Goal: Communication & Community: Answer question/provide support

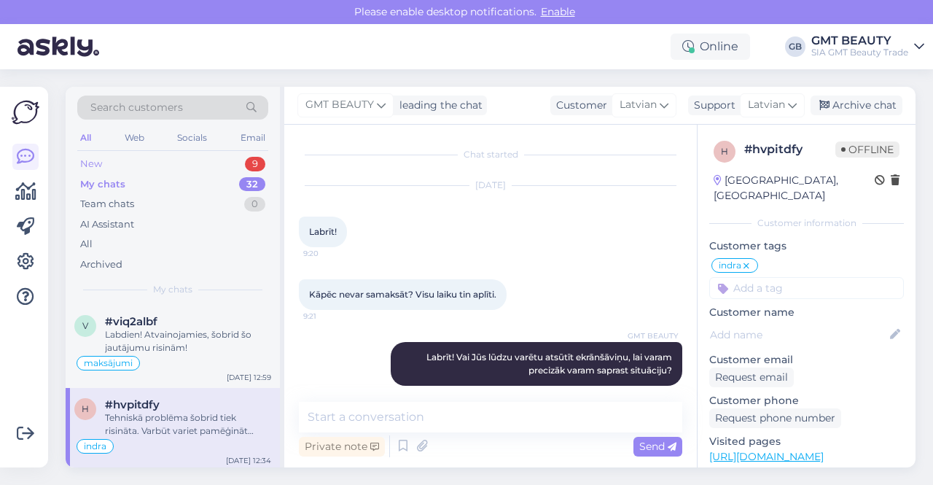
scroll to position [73, 0]
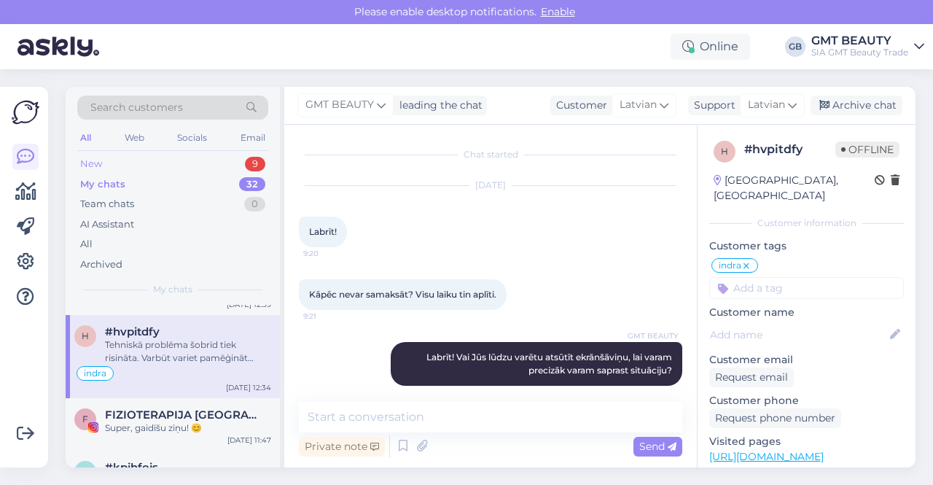
click at [92, 161] on div "New" at bounding box center [91, 164] width 22 height 15
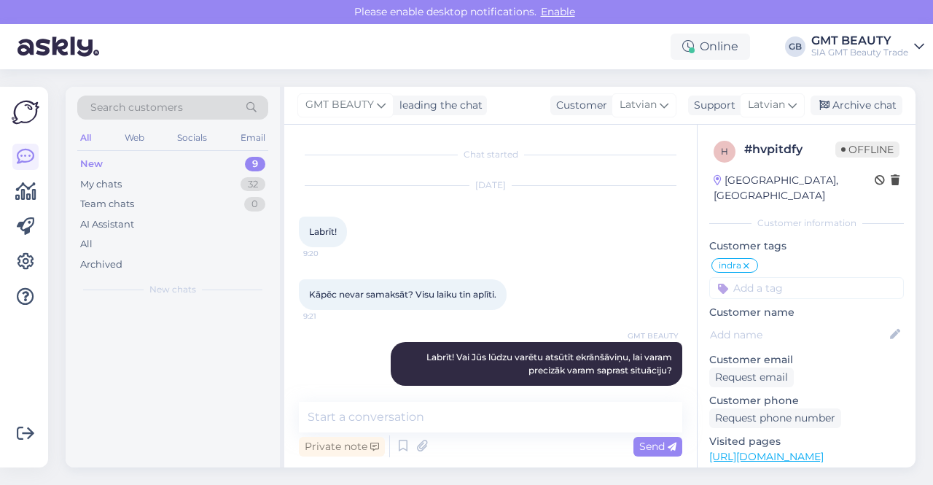
scroll to position [0, 0]
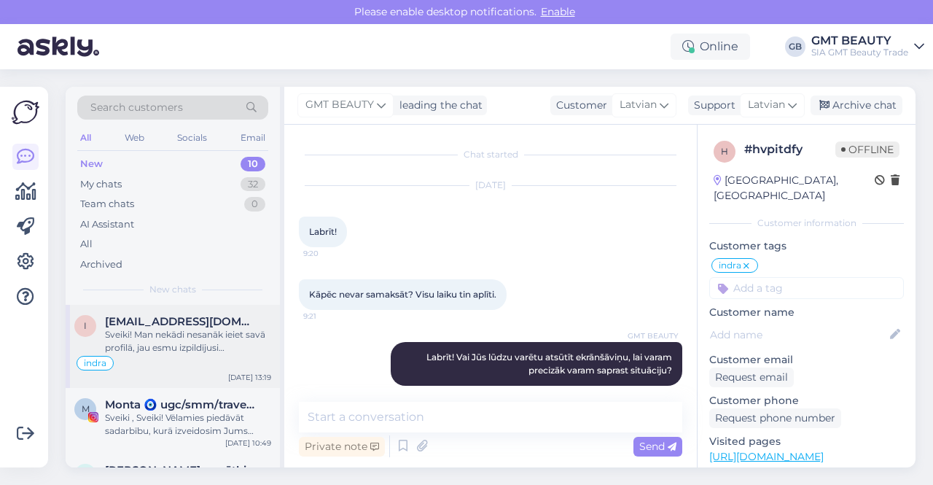
click at [175, 335] on div "Sveiki! Man nekādi nesanāk ieiet savā profilā, jau esmu izpildījusi atgādinājum…" at bounding box center [188, 341] width 166 height 26
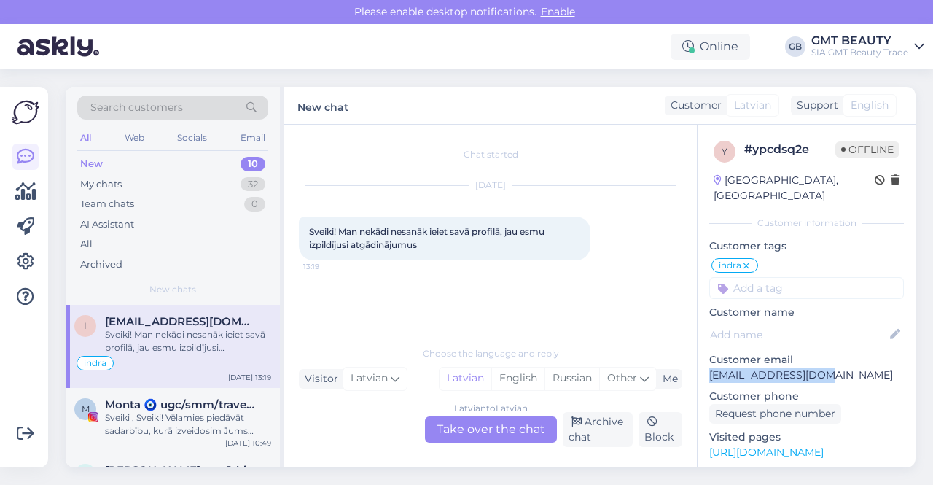
drag, startPoint x: 836, startPoint y: 359, endPoint x: 710, endPoint y: 360, distance: 125.4
click at [710, 368] on p "[EMAIL_ADDRESS][DOMAIN_NAME]" at bounding box center [807, 375] width 195 height 15
click at [489, 435] on div "Latvian to Latvian Take over the chat" at bounding box center [491, 429] width 132 height 26
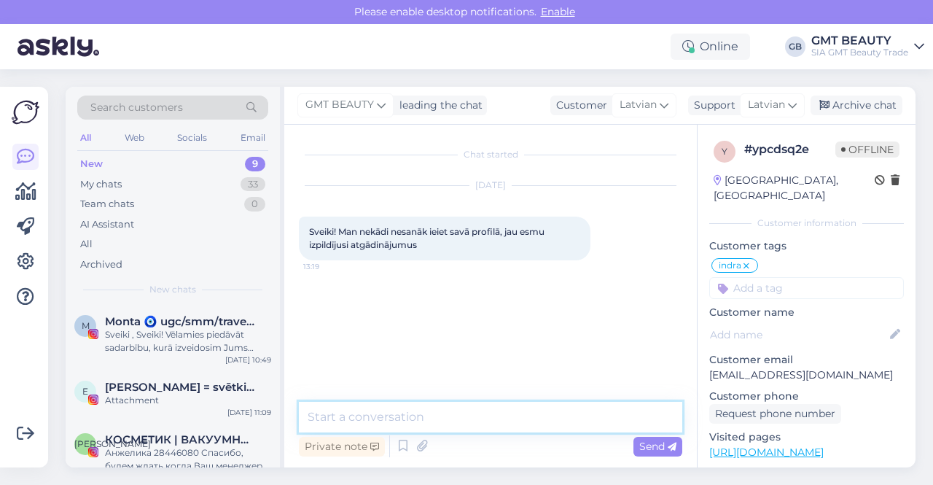
click at [465, 415] on textarea at bounding box center [491, 417] width 384 height 31
type textarea "Sveiki! Vai"
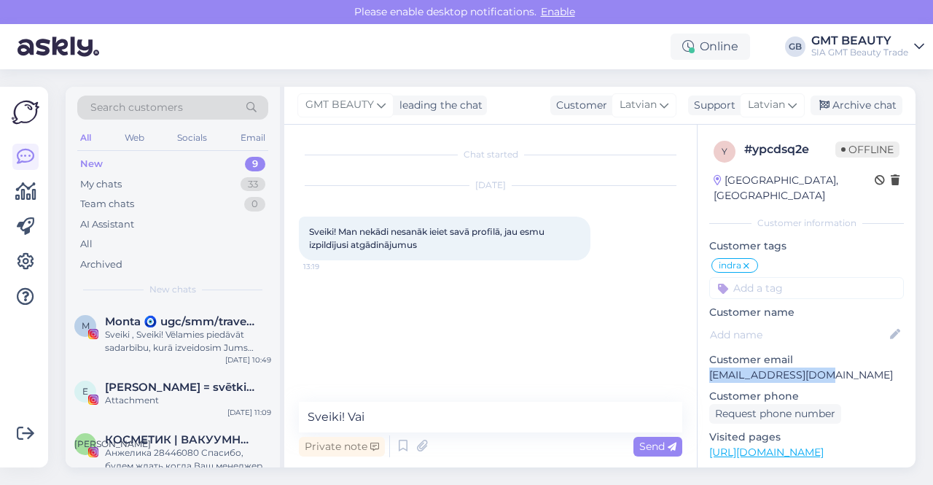
drag, startPoint x: 836, startPoint y: 355, endPoint x: 701, endPoint y: 360, distance: 135.7
click at [701, 360] on div "y # ypcdsq2e Offline [GEOGRAPHIC_DATA], Riga Customer information Customer tags…" at bounding box center [807, 442] width 218 height 635
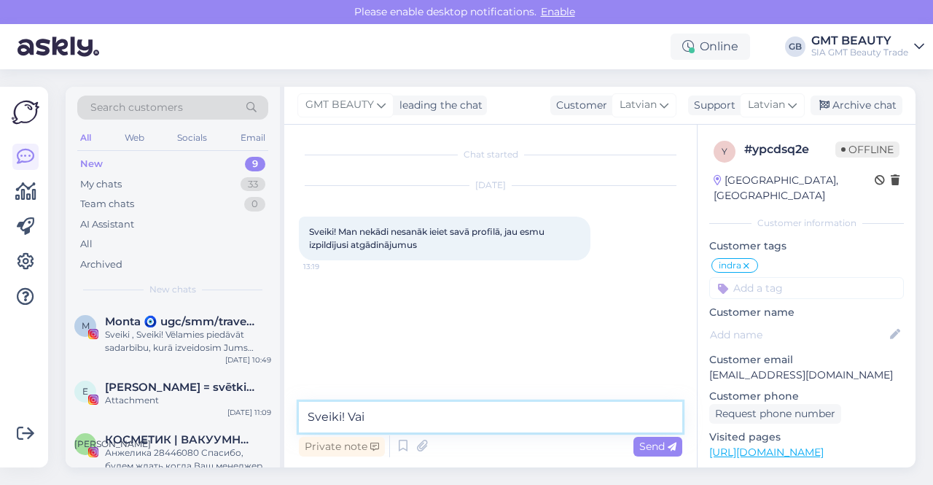
click at [420, 421] on textarea "Sveiki! Vai" at bounding box center [491, 417] width 384 height 31
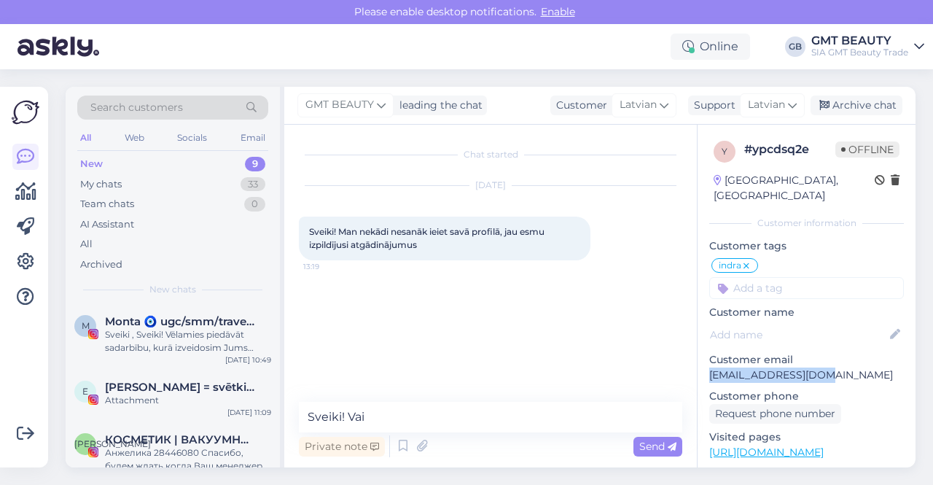
drag, startPoint x: 843, startPoint y: 358, endPoint x: 709, endPoint y: 362, distance: 134.3
click at [709, 362] on div "y # ypcdsq2e Offline [GEOGRAPHIC_DATA], Riga Customer information Customer tags…" at bounding box center [807, 442] width 218 height 635
copy p "[EMAIL_ADDRESS][DOMAIN_NAME]"
click at [135, 140] on div "Web" at bounding box center [135, 137] width 26 height 19
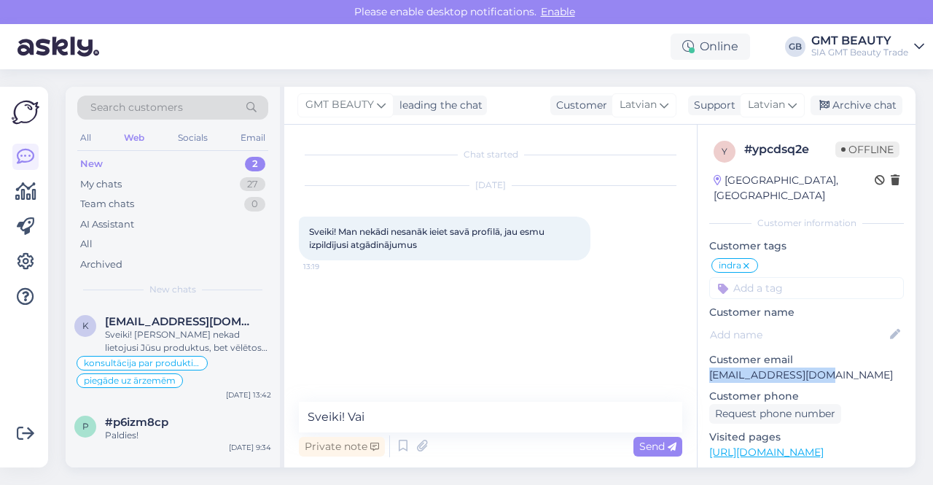
click at [213, 100] on div "Search customers" at bounding box center [172, 108] width 191 height 24
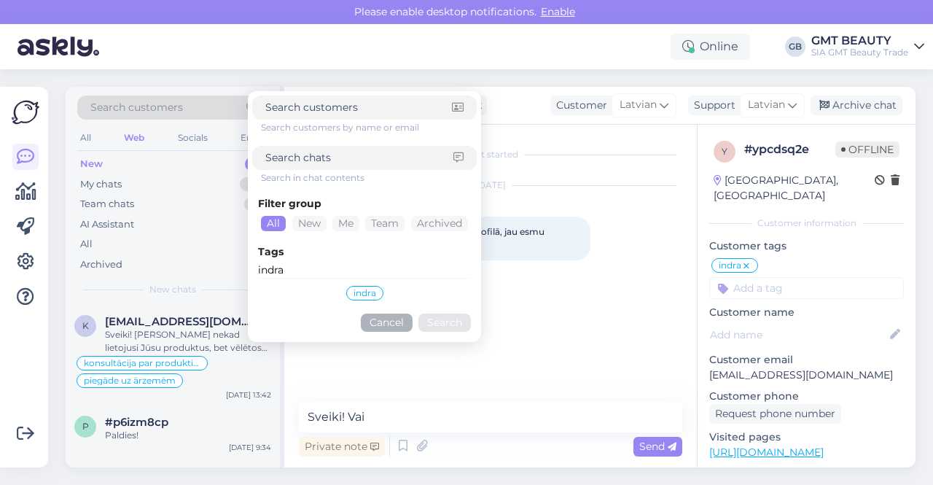
click at [412, 291] on div "indra" at bounding box center [364, 293] width 213 height 18
click at [325, 266] on input "indra" at bounding box center [364, 271] width 213 height 16
drag, startPoint x: 316, startPoint y: 269, endPoint x: 238, endPoint y: 259, distance: 78.0
click at [243, 261] on div "Search customers Search customers by name or email Search in chat contents Filt…" at bounding box center [173, 196] width 214 height 218
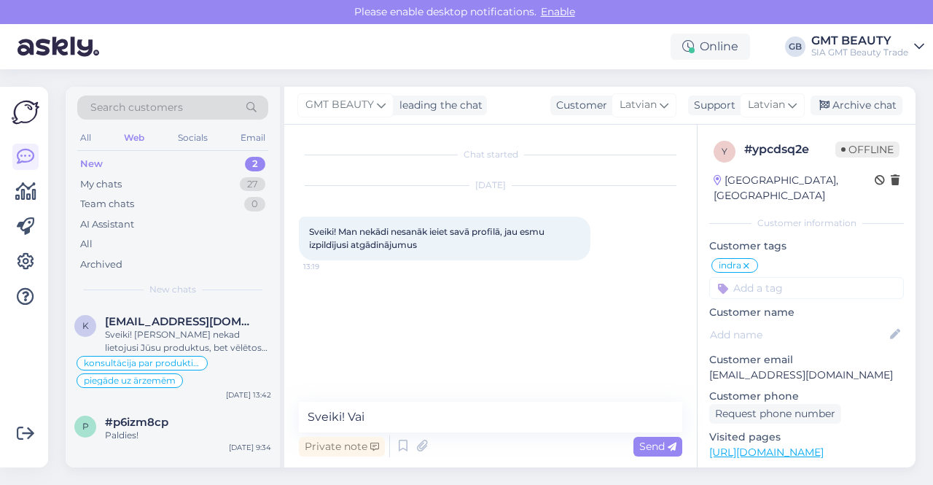
click at [207, 107] on div "Search customers" at bounding box center [172, 108] width 191 height 24
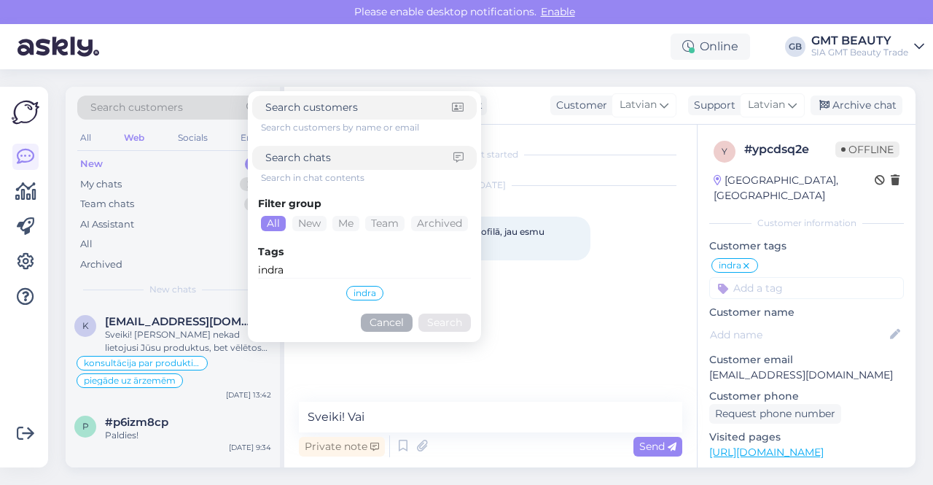
click at [305, 269] on input "indra" at bounding box center [364, 271] width 213 height 16
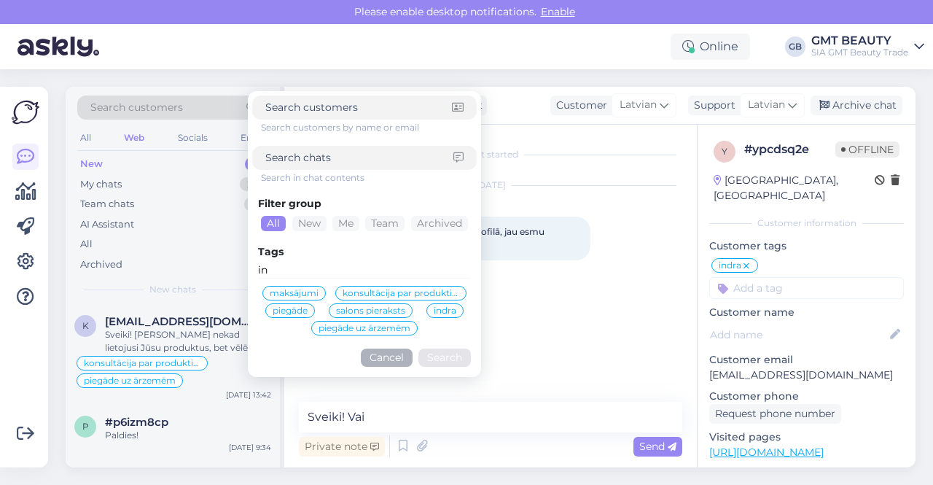
type input "i"
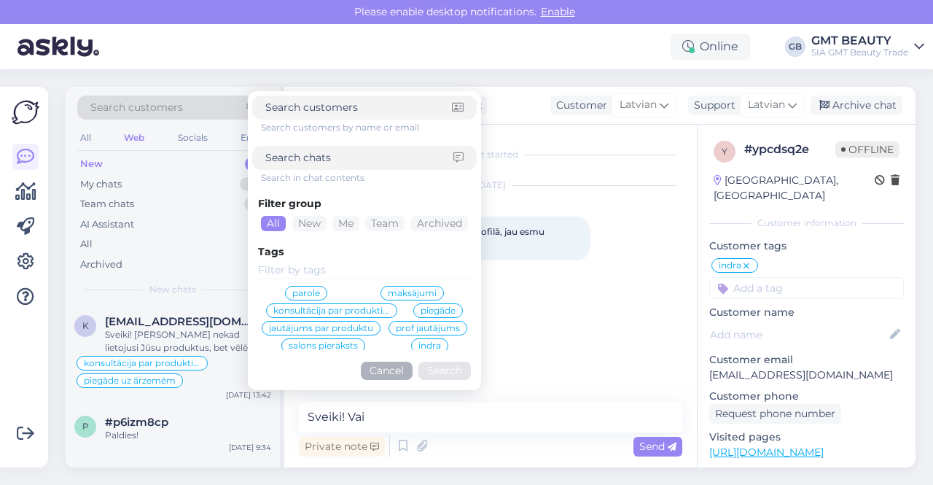
click at [308, 290] on span "parole" at bounding box center [306, 293] width 28 height 9
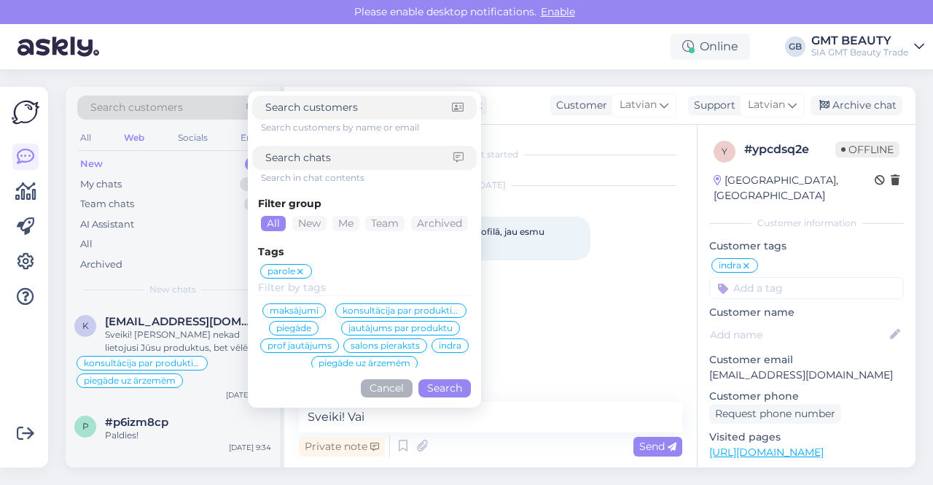
click at [439, 386] on button "Search" at bounding box center [445, 388] width 53 height 18
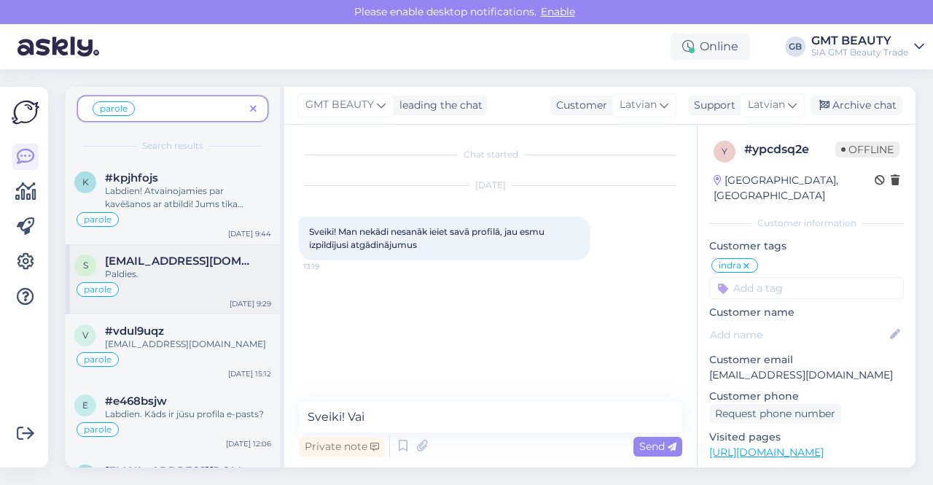
click at [147, 257] on span "[EMAIL_ADDRESS][DOMAIN_NAME]" at bounding box center [181, 261] width 152 height 13
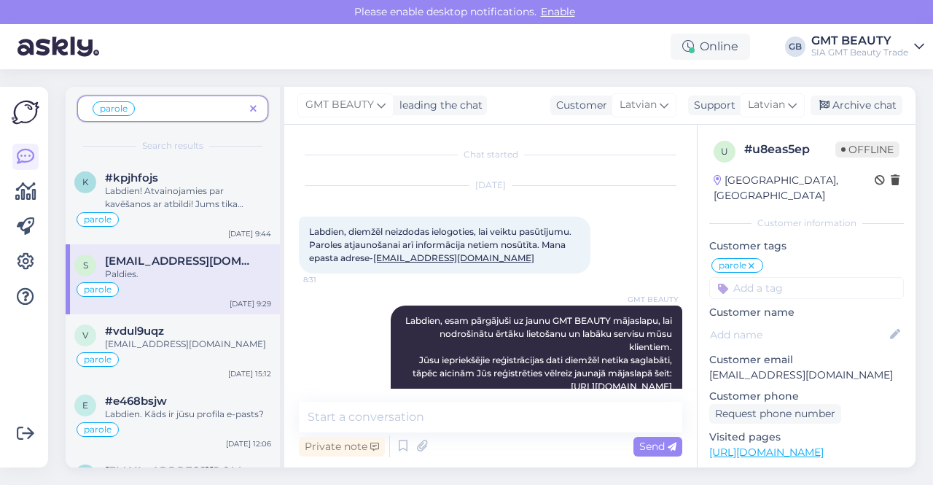
scroll to position [243, 0]
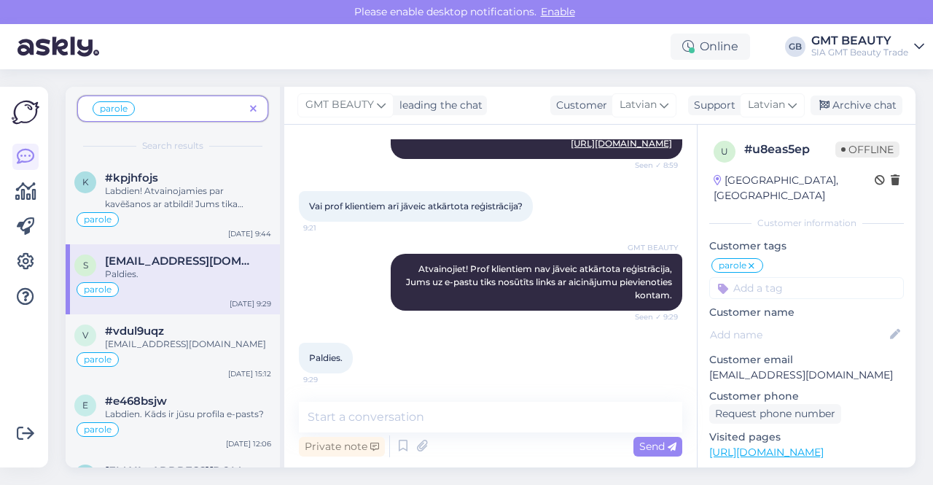
click at [22, 110] on img at bounding box center [26, 112] width 28 height 28
click at [34, 154] on link at bounding box center [25, 157] width 26 height 26
click at [254, 106] on icon at bounding box center [253, 109] width 7 height 10
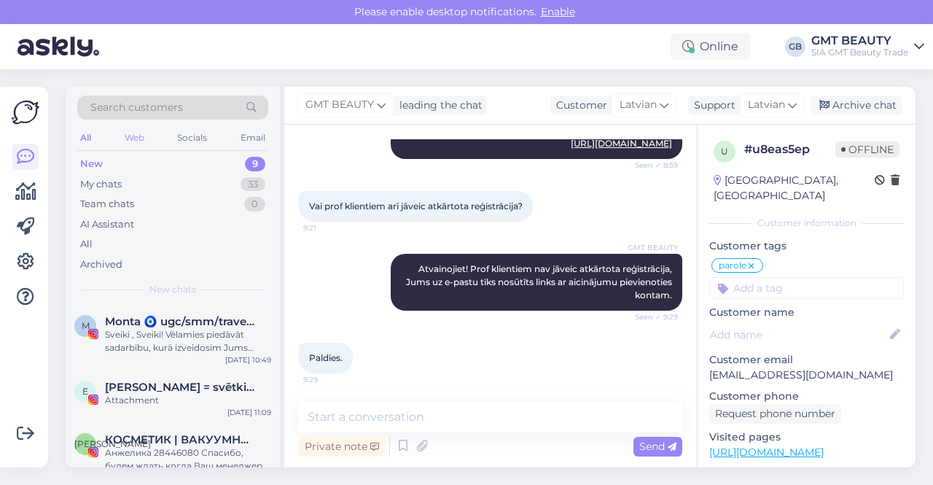
click at [133, 137] on div "Web" at bounding box center [135, 137] width 26 height 19
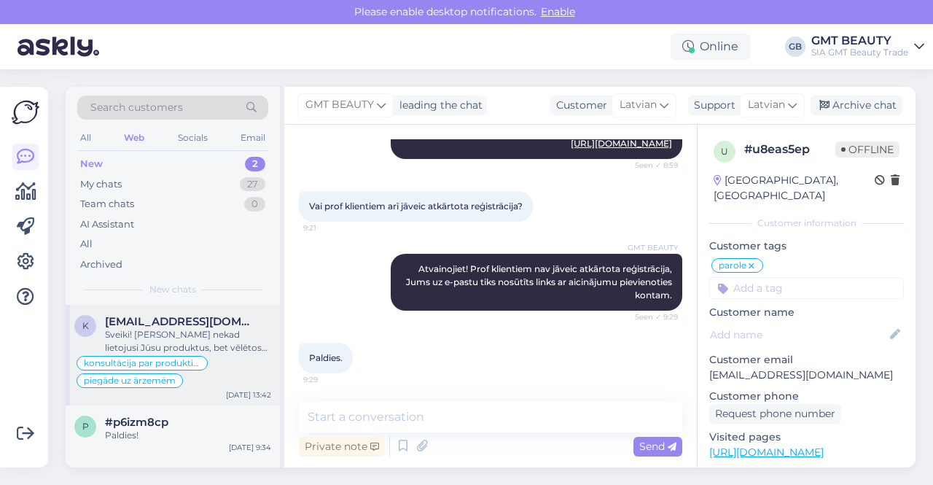
click at [207, 325] on span "[EMAIL_ADDRESS][DOMAIN_NAME]" at bounding box center [181, 321] width 152 height 13
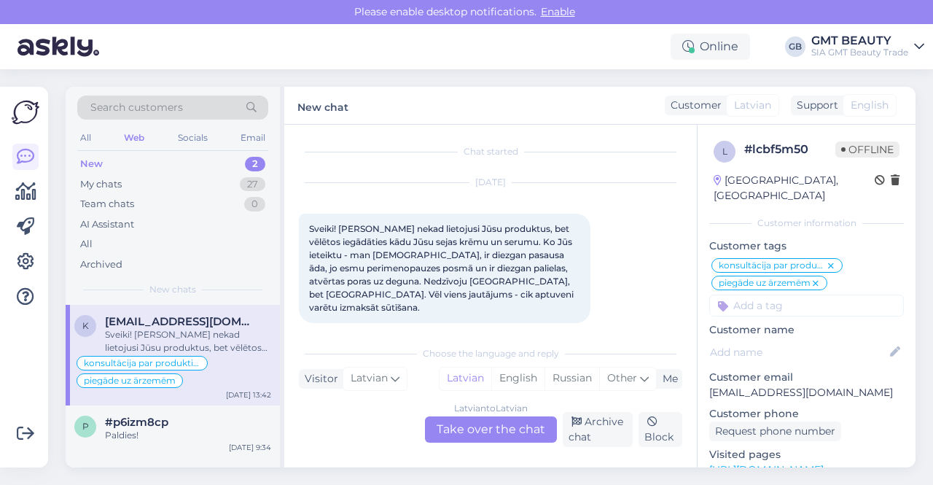
drag, startPoint x: 265, startPoint y: 313, endPoint x: 220, endPoint y: 276, distance: 58.1
click at [220, 276] on div "Search customers All Web Socials Email New 2 My chats 27 Team chats 0 AI Assist…" at bounding box center [173, 196] width 214 height 218
click at [203, 273] on div "Search customers All Web Socials Email New 2 My chats 27 Team chats 0 AI Assist…" at bounding box center [173, 196] width 214 height 218
click at [107, 182] on div "My chats" at bounding box center [101, 184] width 42 height 15
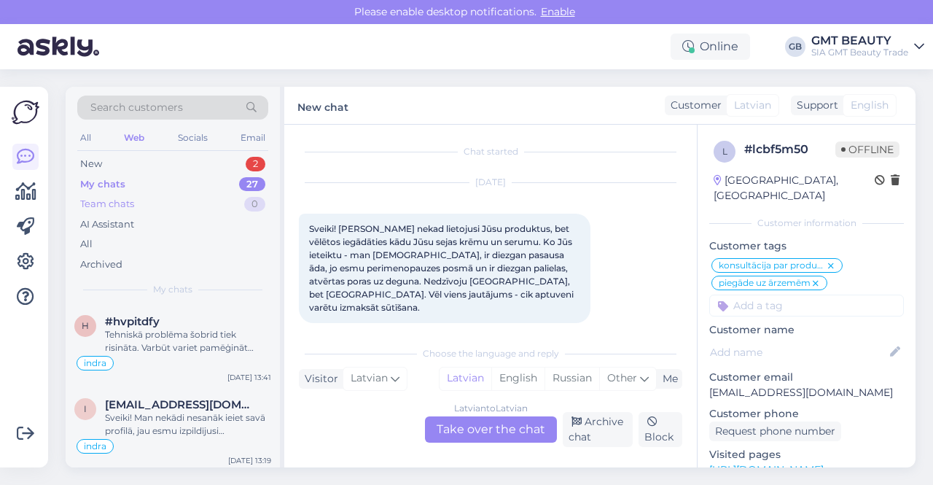
click at [112, 210] on div "Team chats" at bounding box center [107, 204] width 54 height 15
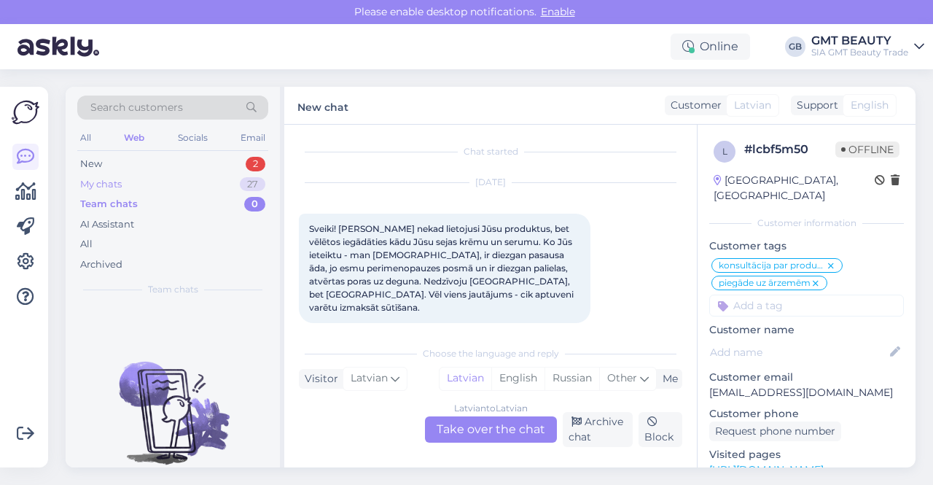
click at [105, 179] on div "My chats" at bounding box center [101, 184] width 42 height 15
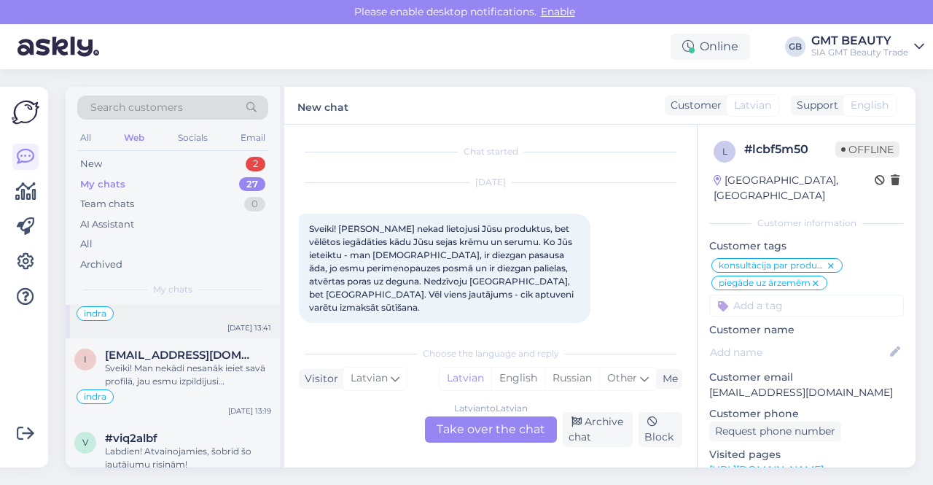
scroll to position [73, 0]
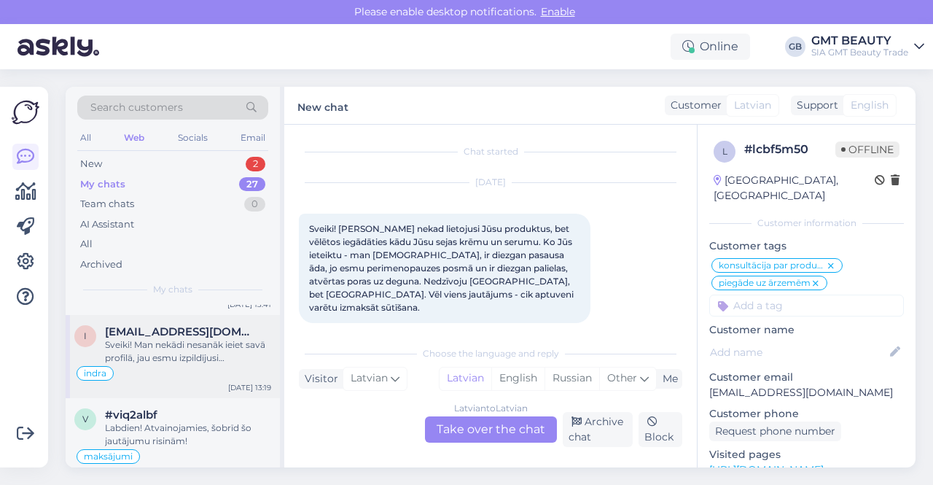
click at [157, 351] on div "Sveiki! Man nekādi nesanāk ieiet savā profilā, jau esmu izpildījusi atgādinājum…" at bounding box center [188, 351] width 166 height 26
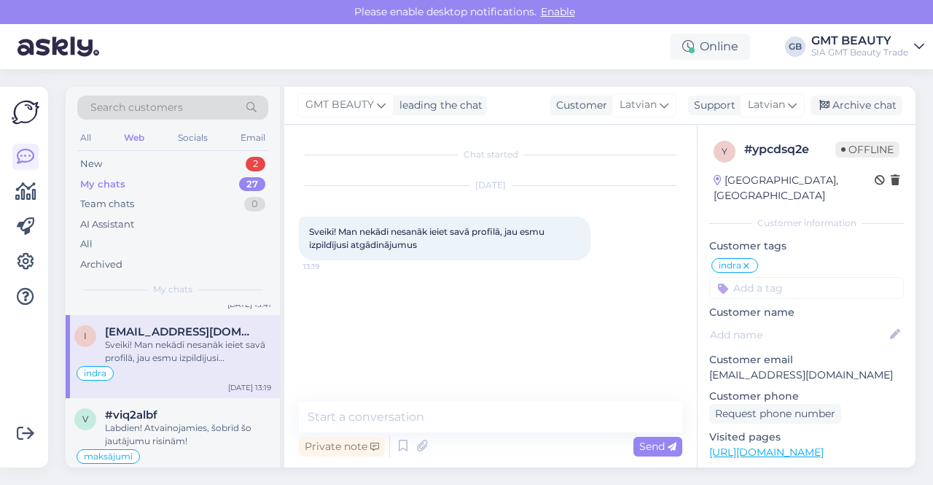
scroll to position [0, 0]
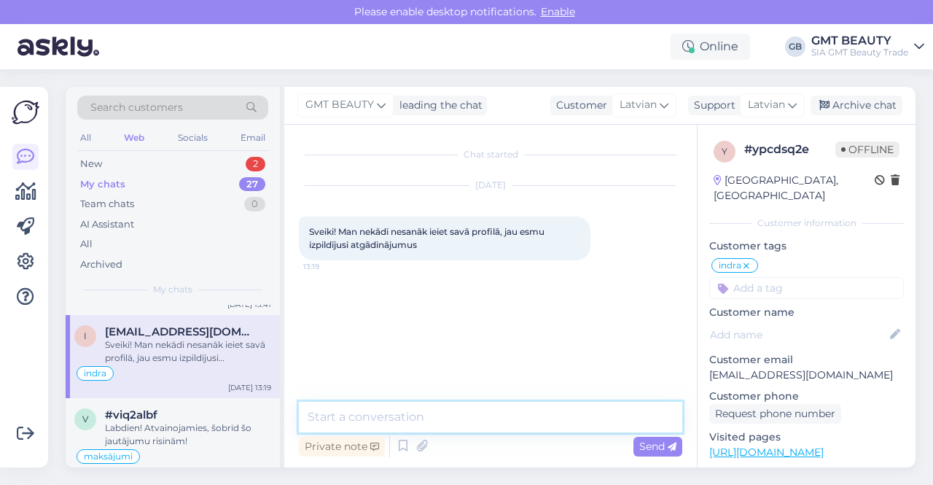
click at [439, 408] on textarea at bounding box center [491, 417] width 384 height 31
type textarea "S"
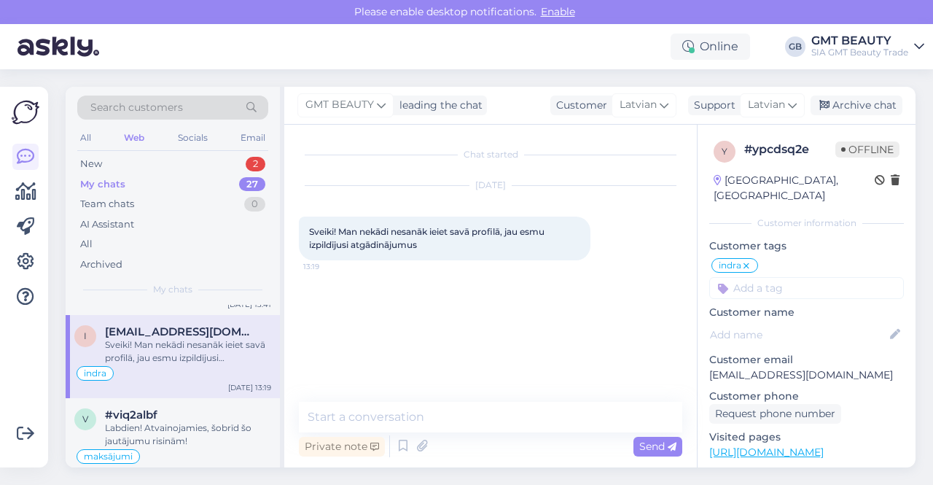
click at [182, 106] on div "Search customers" at bounding box center [172, 108] width 191 height 24
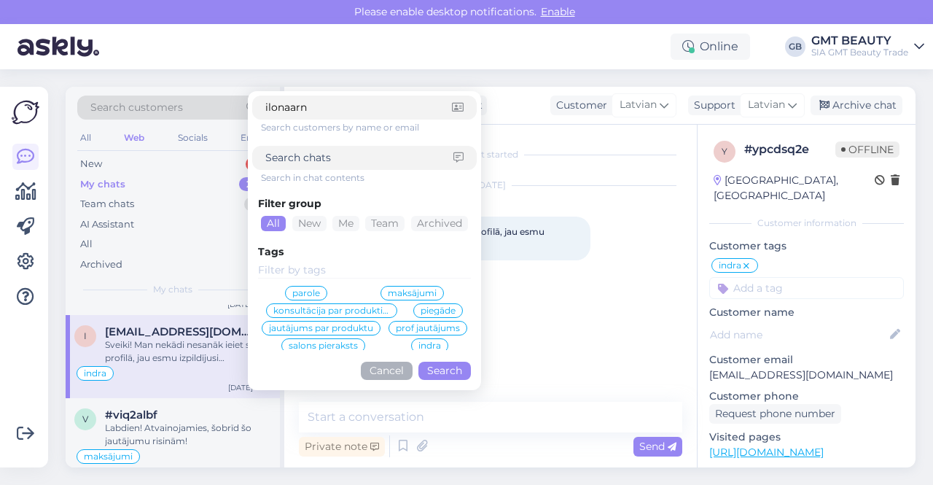
type input "ilonaarne"
click button "Search" at bounding box center [445, 371] width 53 height 18
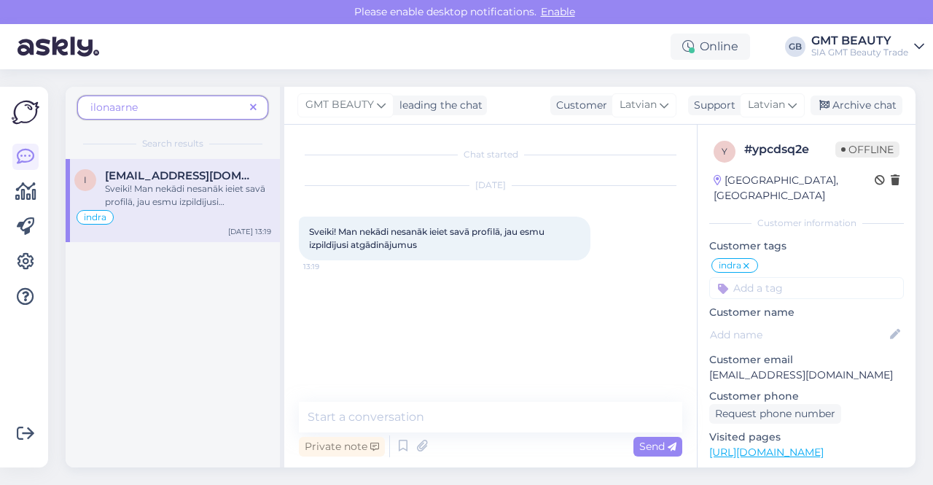
click at [171, 185] on div "Sveiki! Man nekādi nesanāk ieiet savā profilā, jau esmu izpildījusi atgādinājum…" at bounding box center [188, 195] width 166 height 26
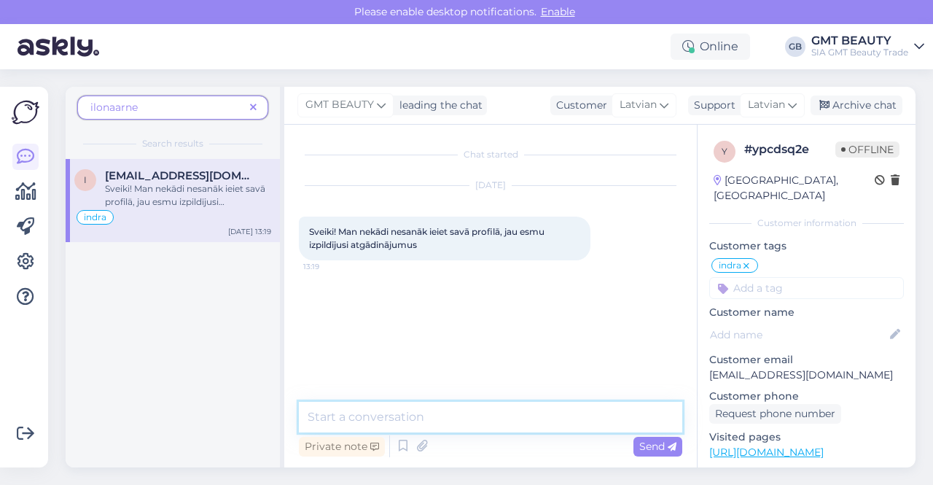
click at [457, 412] on textarea at bounding box center [491, 417] width 384 height 31
click at [424, 421] on textarea "Labdien! Nosūtīsim Jums uzaicinājumu" at bounding box center [491, 417] width 384 height 31
click at [567, 419] on textarea "Labdien! Nosūtīsim Jums uzaicinājumu" at bounding box center [491, 417] width 384 height 31
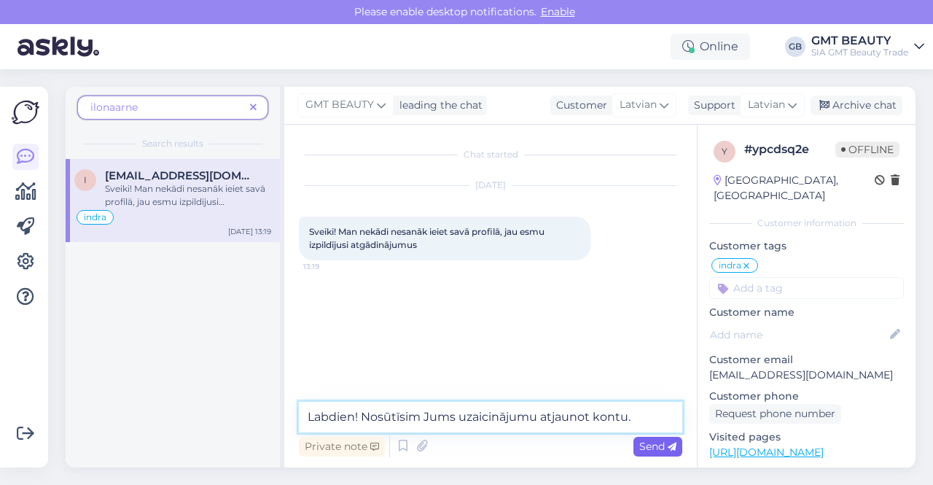
type textarea "Labdien! Nosūtīsim Jums uzaicinājumu atjaunot kontu."
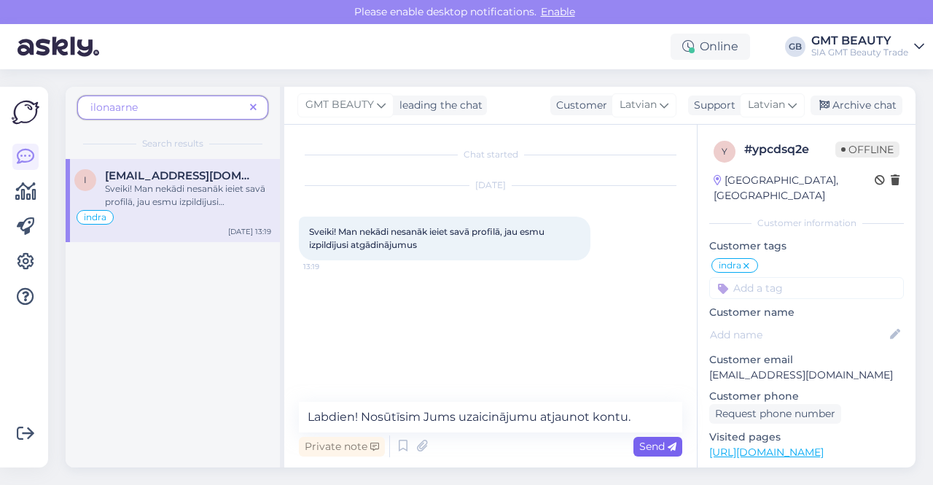
click at [668, 446] on icon at bounding box center [672, 447] width 9 height 9
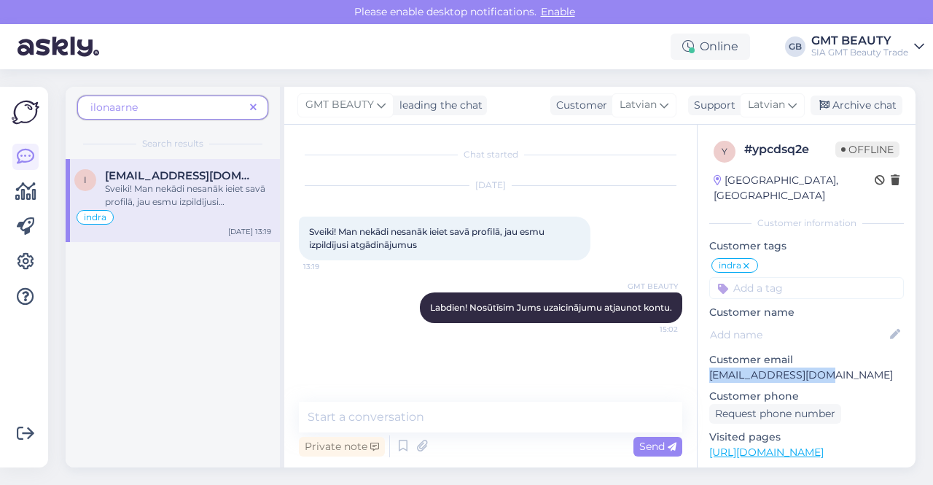
drag, startPoint x: 817, startPoint y: 360, endPoint x: 699, endPoint y: 358, distance: 118.1
click at [699, 358] on div "y # ypcdsq2e Offline [GEOGRAPHIC_DATA], Riga Customer information Customer tags…" at bounding box center [807, 442] width 218 height 635
copy p "[EMAIL_ADDRESS][DOMAIN_NAME]"
click at [216, 333] on div "i [EMAIL_ADDRESS][DOMAIN_NAME] Sveiki! Man nekādi nesanāk ieiet savā profilā, j…" at bounding box center [173, 313] width 214 height 308
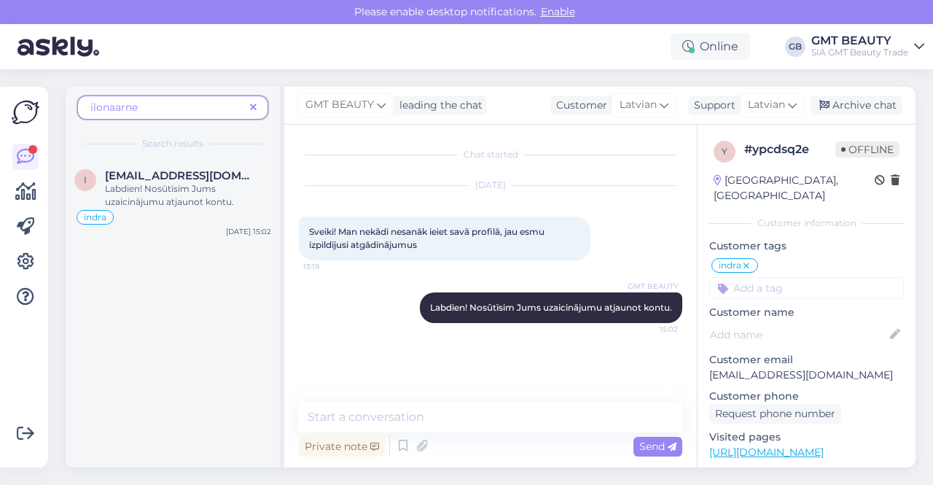
click at [29, 47] on img at bounding box center [59, 46] width 82 height 45
click at [342, 103] on span "GMT BEAUTY" at bounding box center [340, 105] width 69 height 16
click at [148, 114] on div "ilonaarne" at bounding box center [172, 108] width 191 height 24
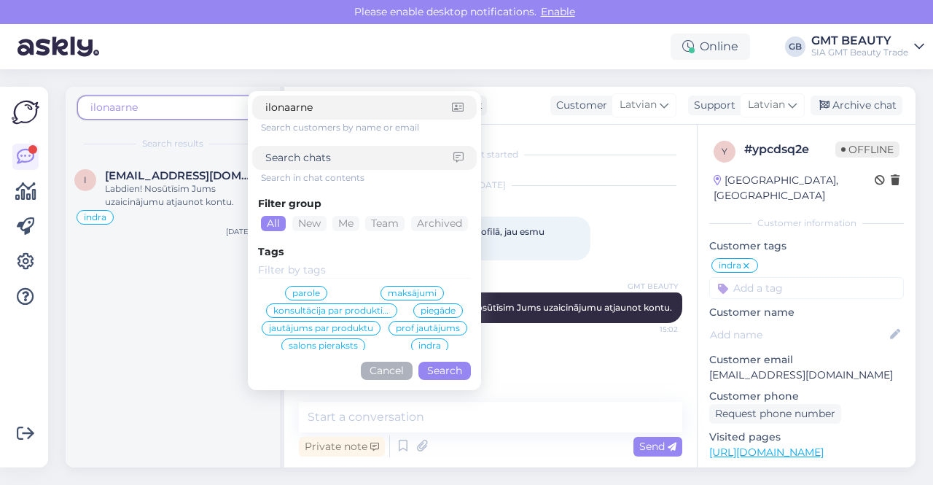
click at [228, 107] on span "ilonaarne" at bounding box center [167, 107] width 154 height 15
drag, startPoint x: 394, startPoint y: 107, endPoint x: 220, endPoint y: 109, distance: 174.3
click at [249, 106] on form "ilonaarne Search customers by name or email Search in chat contents Filter grou…" at bounding box center [364, 240] width 233 height 299
click at [191, 103] on span "ilonaarne" at bounding box center [167, 107] width 154 height 15
click at [263, 68] on div "Please enable desktop notifications. Enable Online GB GMT BEAUTY SIA GMT Beauty…" at bounding box center [466, 242] width 933 height 485
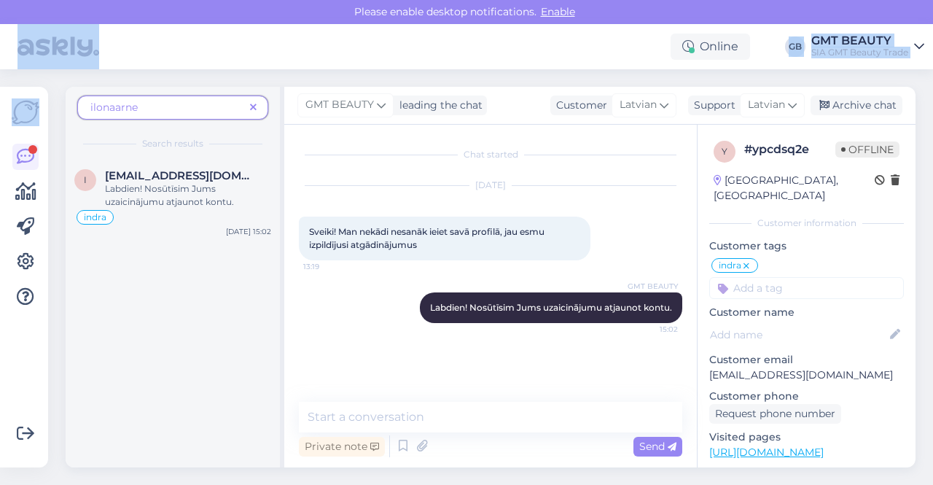
click at [251, 100] on span at bounding box center [253, 107] width 18 height 15
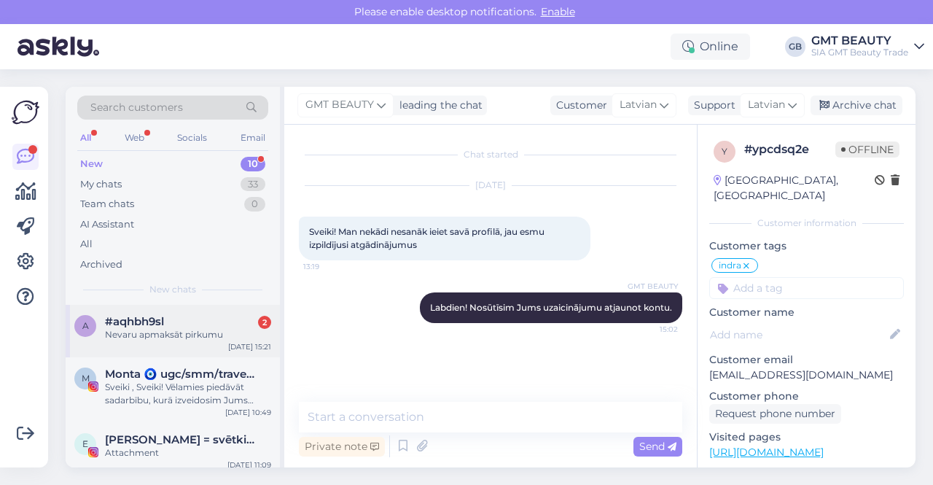
click at [182, 329] on div "Nevaru apmaksāt pirkumu" at bounding box center [188, 334] width 166 height 13
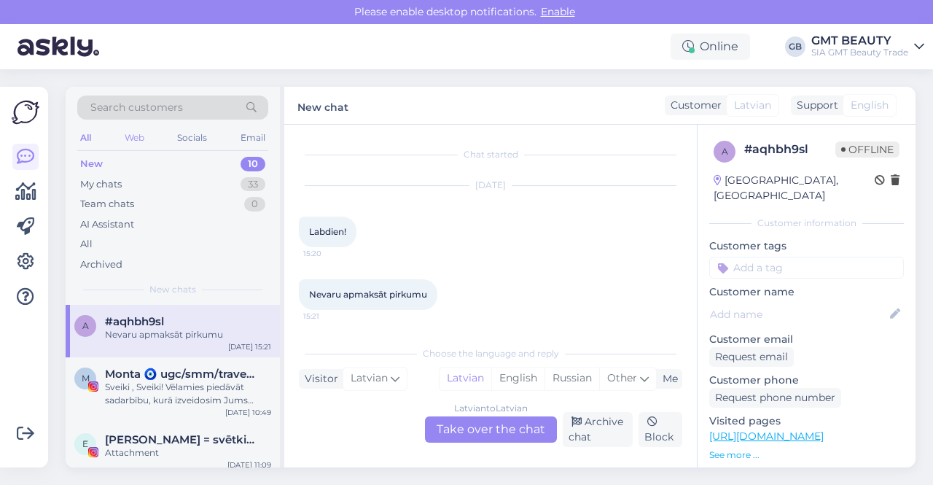
click at [139, 135] on div "Web" at bounding box center [135, 137] width 26 height 19
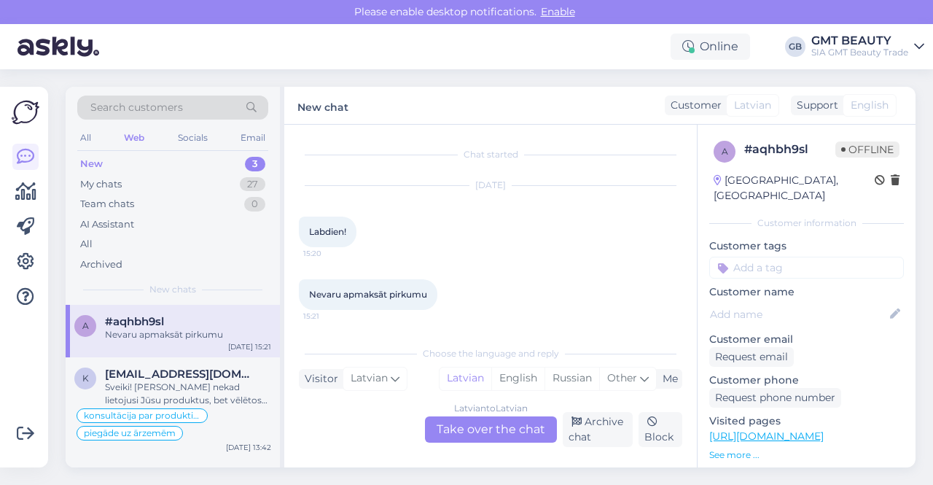
click at [152, 328] on div "Nevaru apmaksāt pirkumu" at bounding box center [188, 334] width 166 height 13
click at [773, 257] on input at bounding box center [807, 268] width 195 height 22
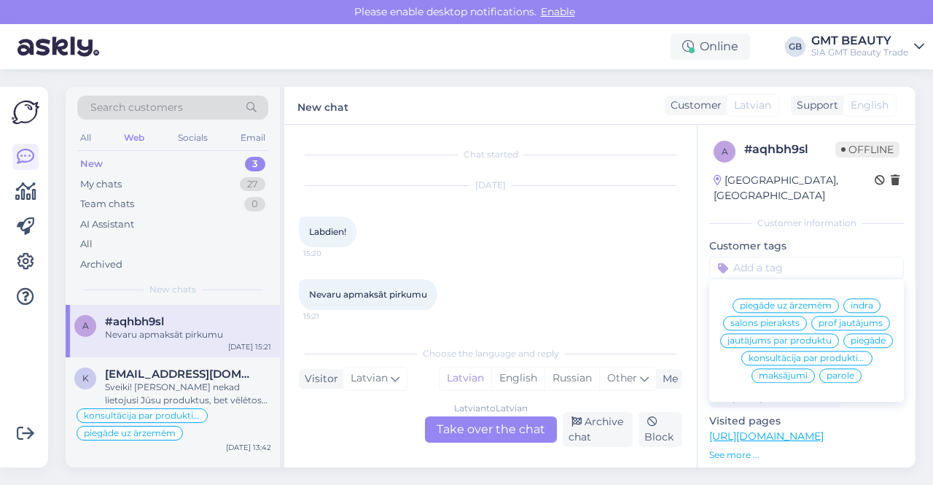
click at [791, 375] on span "maksājumi" at bounding box center [783, 375] width 49 height 9
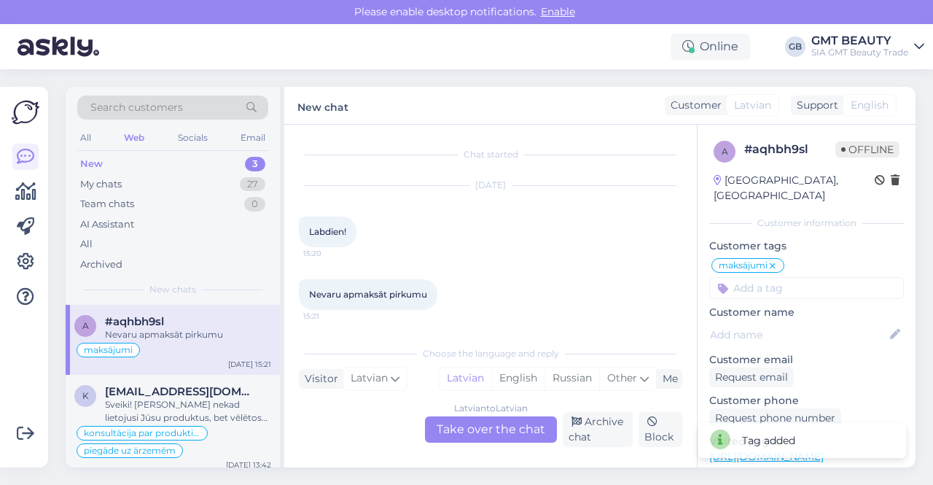
click at [502, 430] on div "Latvian to Latvian Take over the chat" at bounding box center [491, 429] width 132 height 26
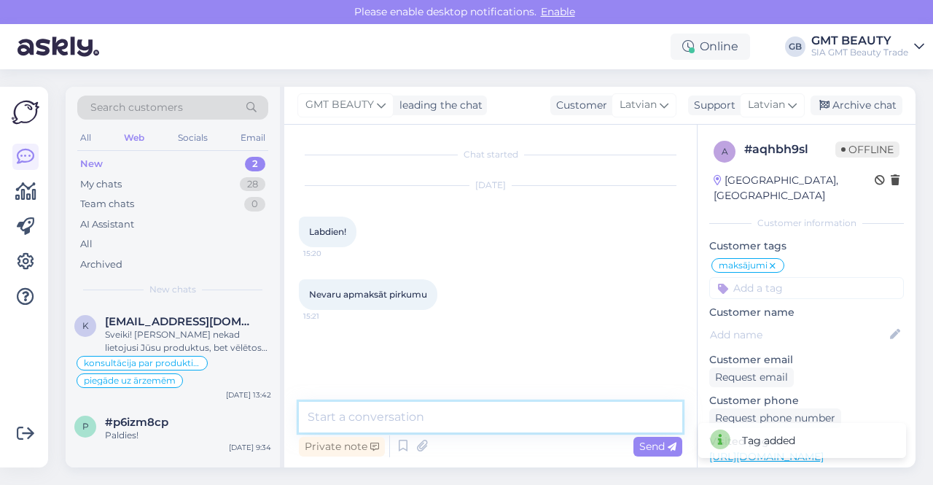
click at [419, 415] on textarea at bounding box center [491, 417] width 384 height 31
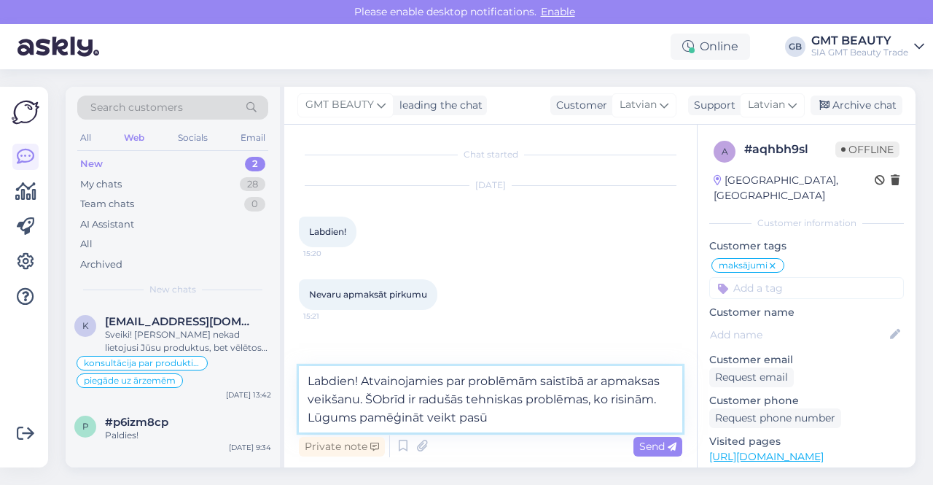
click at [384, 396] on textarea "Labdien! Atvainojamies par problēmām saistībā ar apmaksas veikšanu. ŠObrīd ir r…" at bounding box center [491, 399] width 384 height 66
click at [511, 412] on textarea "Labdien! Atvainojamies par problēmām saistībā ar apmaksas veikšanu. Šobrīd ir r…" at bounding box center [491, 399] width 384 height 66
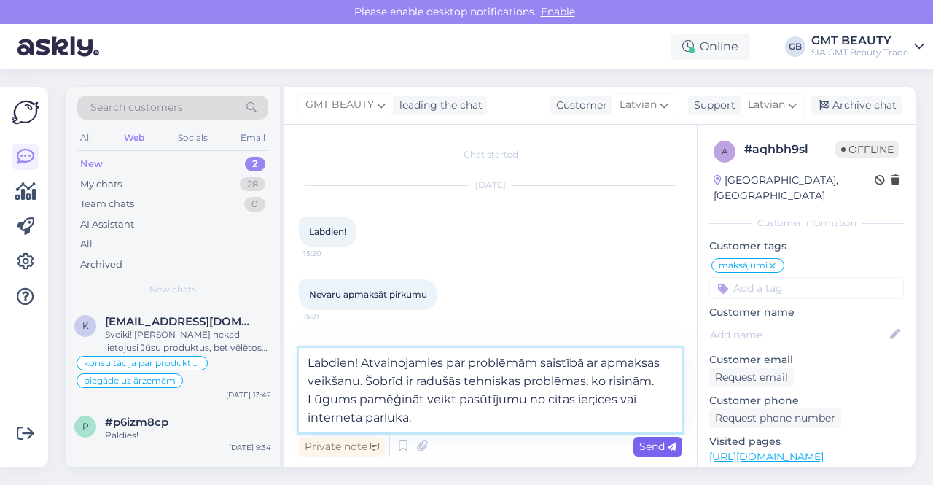
type textarea "Labdien! Atvainojamies par problēmām saistībā ar apmaksas veikšanu. Šobrīd ir r…"
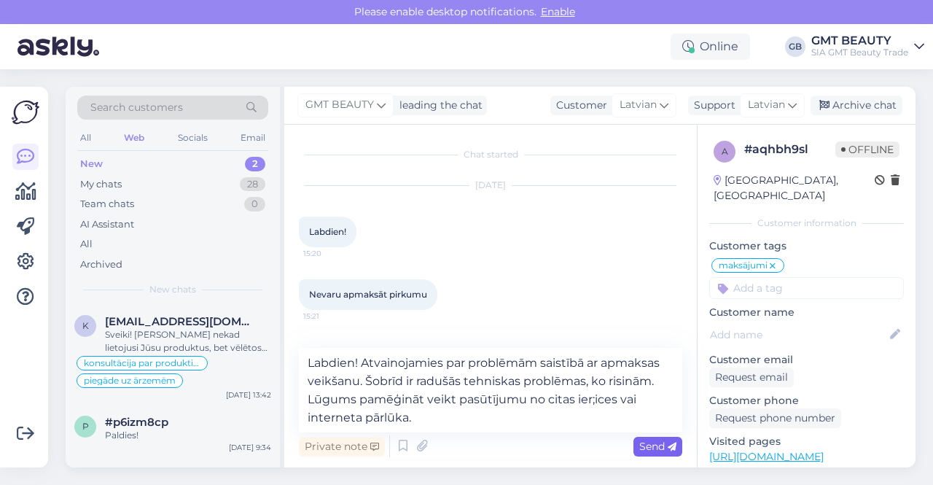
click at [664, 450] on span "Send" at bounding box center [658, 446] width 37 height 13
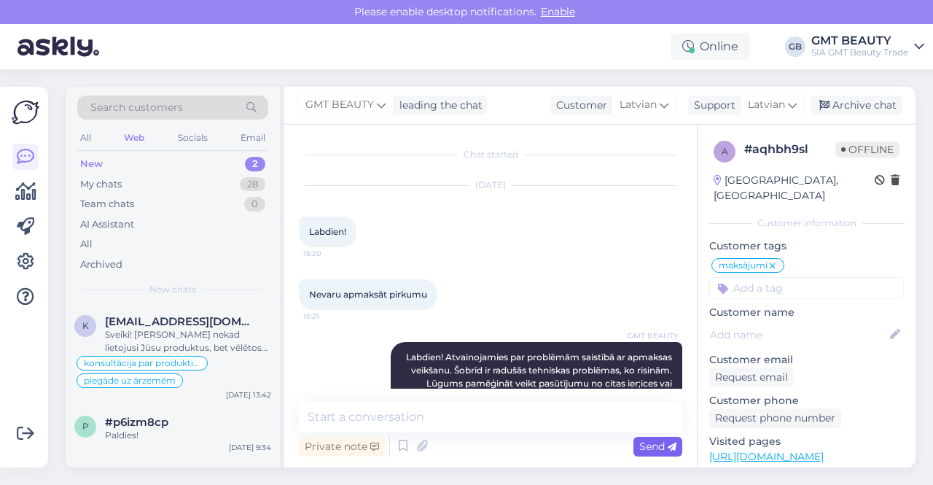
scroll to position [39, 0]
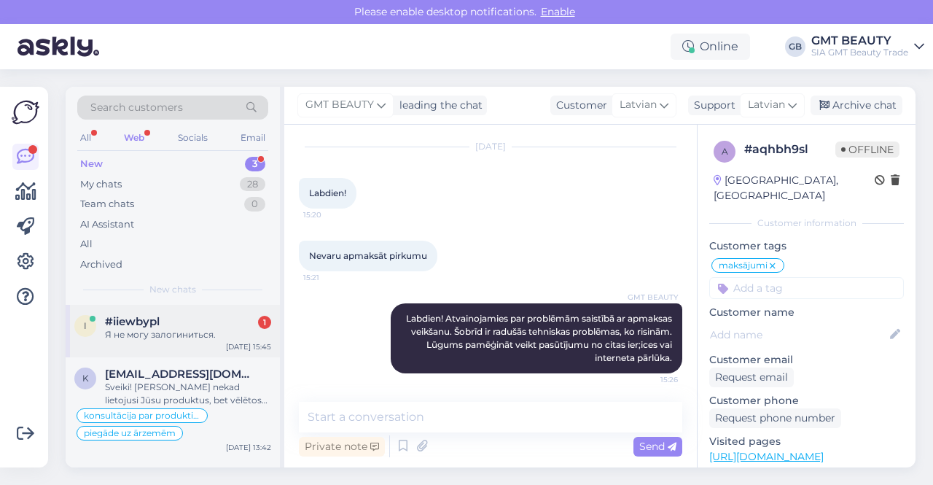
click at [179, 335] on div "Я не могу залогиниться." at bounding box center [188, 334] width 166 height 13
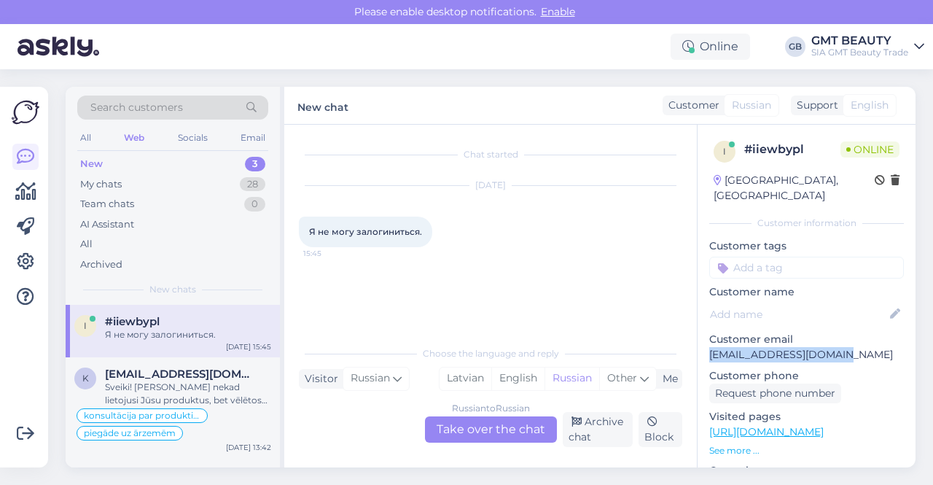
drag, startPoint x: 859, startPoint y: 338, endPoint x: 702, endPoint y: 345, distance: 157.0
click at [702, 345] on div "i # iiewbypl Online [GEOGRAPHIC_DATA], Riga Customer information Customer tags …" at bounding box center [807, 432] width 218 height 615
click at [467, 427] on div "Russian to Russian Take over the chat" at bounding box center [491, 429] width 132 height 26
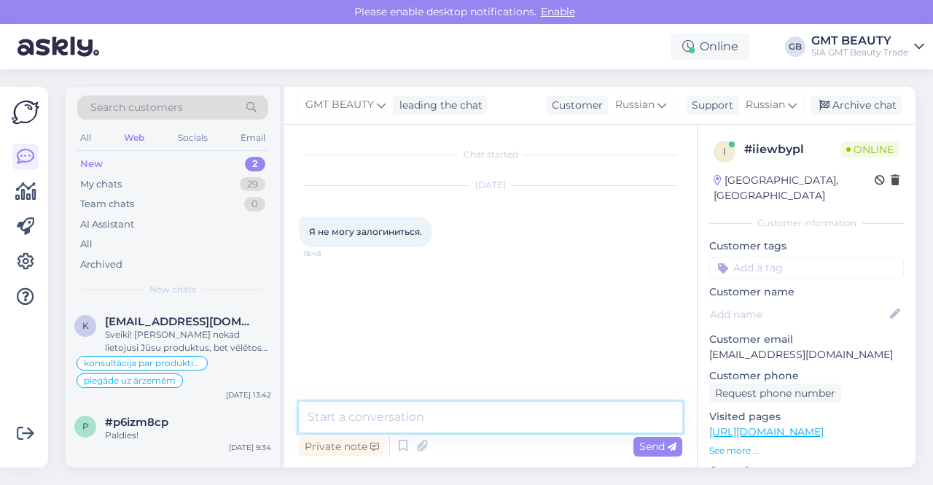
click at [434, 412] on textarea at bounding box center [491, 417] width 384 height 31
type textarea "Labdien! Vai Jūs esat"
drag, startPoint x: 451, startPoint y: 416, endPoint x: 297, endPoint y: 422, distance: 154.0
click at [297, 422] on div "Chat started [DATE] Я не могу залогиниться. 15:45 Labdien! Vai Jūs esat Private…" at bounding box center [490, 296] width 413 height 343
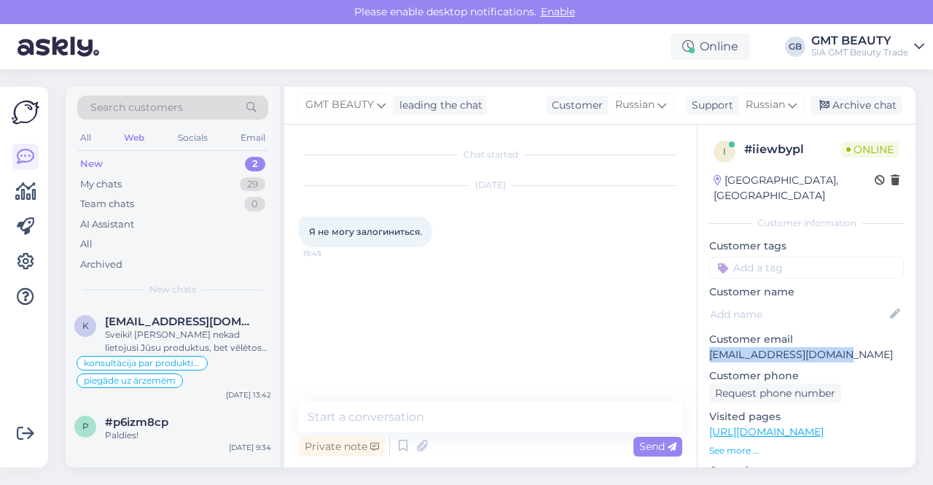
drag, startPoint x: 852, startPoint y: 341, endPoint x: 712, endPoint y: 341, distance: 140.0
click at [712, 347] on p "[EMAIL_ADDRESS][DOMAIN_NAME]" at bounding box center [807, 354] width 195 height 15
copy p "[EMAIL_ADDRESS][DOMAIN_NAME]"
click at [487, 443] on div "Private note Send" at bounding box center [491, 446] width 384 height 28
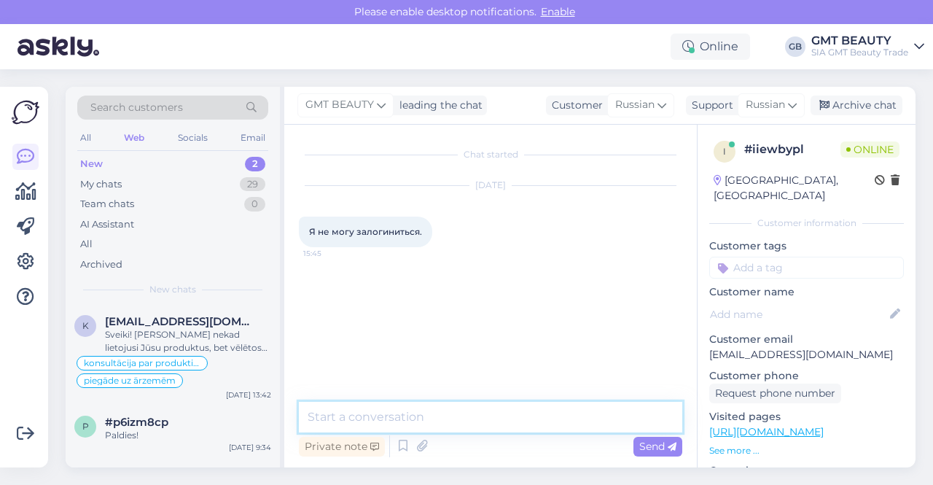
click at [419, 416] on textarea at bounding box center [491, 417] width 384 height 31
drag, startPoint x: 414, startPoint y: 410, endPoint x: 363, endPoint y: 416, distance: 51.4
click at [363, 416] on textarea "Labdien! Mums" at bounding box center [491, 417] width 384 height 31
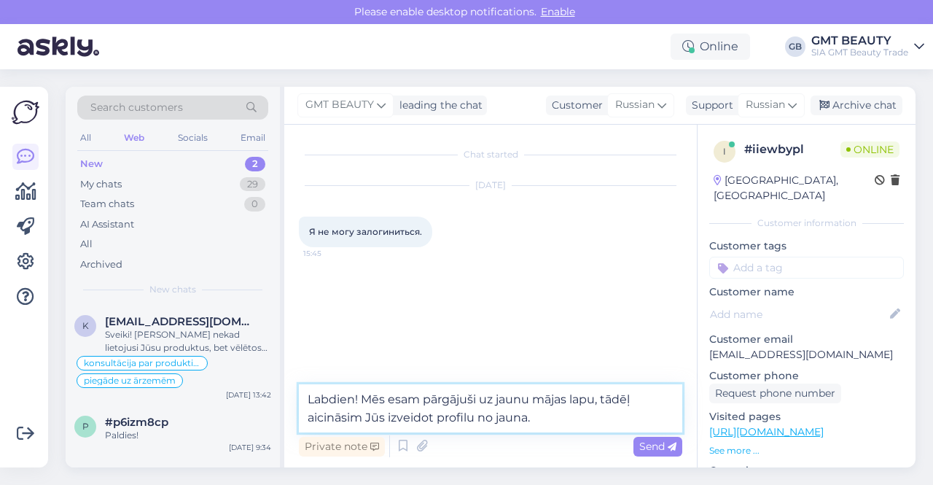
drag, startPoint x: 551, startPoint y: 416, endPoint x: 306, endPoint y: 403, distance: 244.7
click at [306, 403] on textarea "Labdien! Mēs esam pārgājuši uz jaunu mājas lapu, tādēļ aicināsim Jūs izveidot p…" at bounding box center [491, 408] width 384 height 48
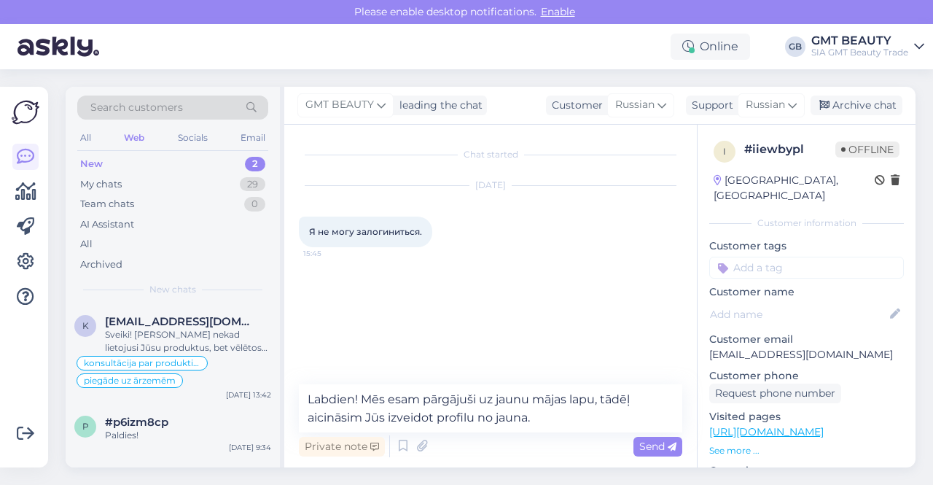
click at [461, 312] on div "Chat started [DATE] Я не могу залогиниться. 15:45" at bounding box center [497, 255] width 397 height 232
drag, startPoint x: 308, startPoint y: 228, endPoint x: 430, endPoint y: 228, distance: 121.8
click at [430, 228] on div "Я не могу залогиниться. 15:45" at bounding box center [365, 232] width 133 height 31
copy span "Я не могу залогиниться."
click at [448, 443] on div "Private note Send" at bounding box center [491, 446] width 384 height 28
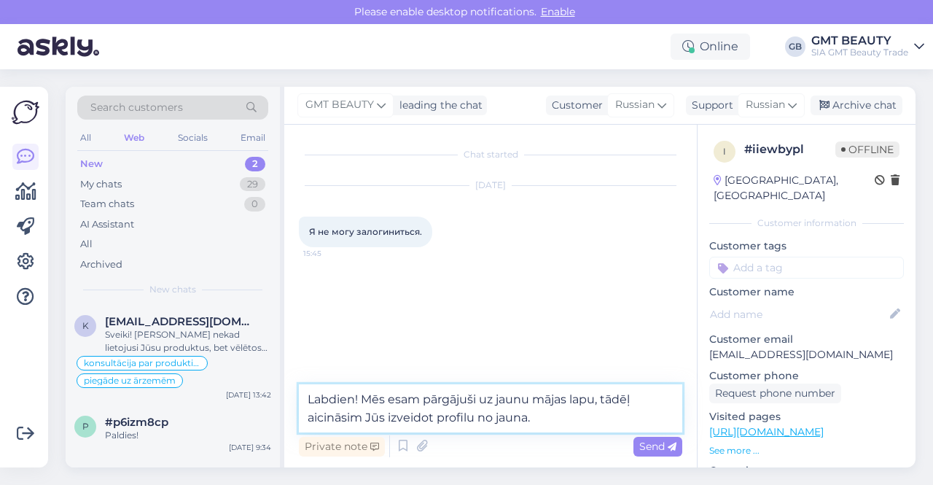
drag, startPoint x: 551, startPoint y: 421, endPoint x: 292, endPoint y: 391, distance: 261.3
click at [292, 391] on div "Chat started [DATE] Я не могу залогиниться. 15:45 Labdien! Mēs esam pārgājuši u…" at bounding box center [490, 296] width 413 height 343
paste textarea "Здравствуйте! В связи с тем, что мы перешли на новый сайт, необходимо создать н…"
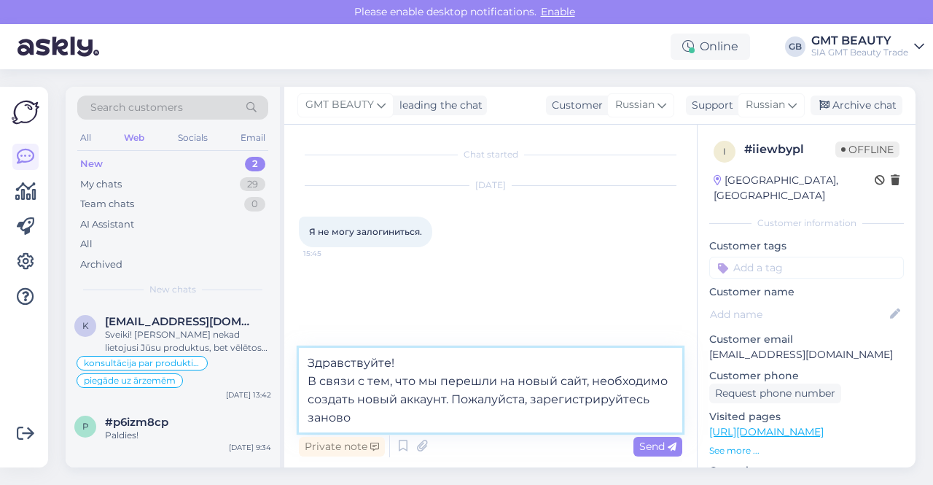
click at [308, 384] on textarea "Здравствуйте! В связи с тем, что мы перешли на новый сайт, необходимо создать н…" at bounding box center [491, 390] width 384 height 85
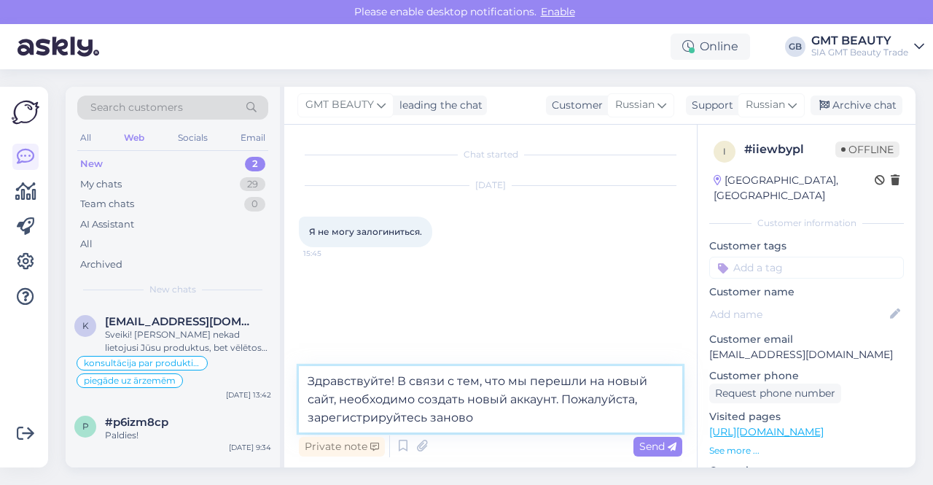
click at [472, 418] on textarea "Здравствуйте! В связи с тем, что мы перешли на новый сайт, необходимо создать н…" at bounding box center [491, 399] width 384 height 66
type textarea "Здравствуйте! В связи с тем, что мы перешли на новый сайт, необходимо создать н…"
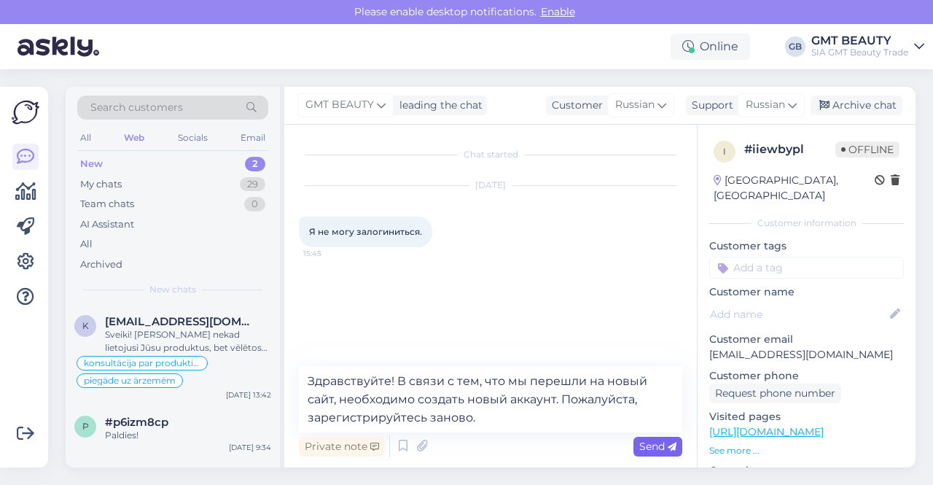
click at [649, 447] on span "Send" at bounding box center [658, 446] width 37 height 13
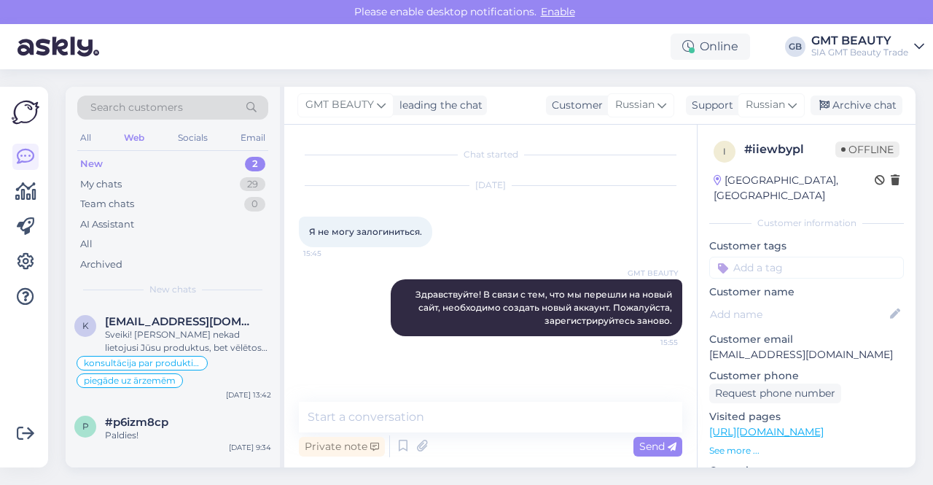
click at [140, 142] on div "Web" at bounding box center [134, 137] width 26 height 19
click at [132, 418] on span "#p6izm8cp" at bounding box center [136, 422] width 63 height 13
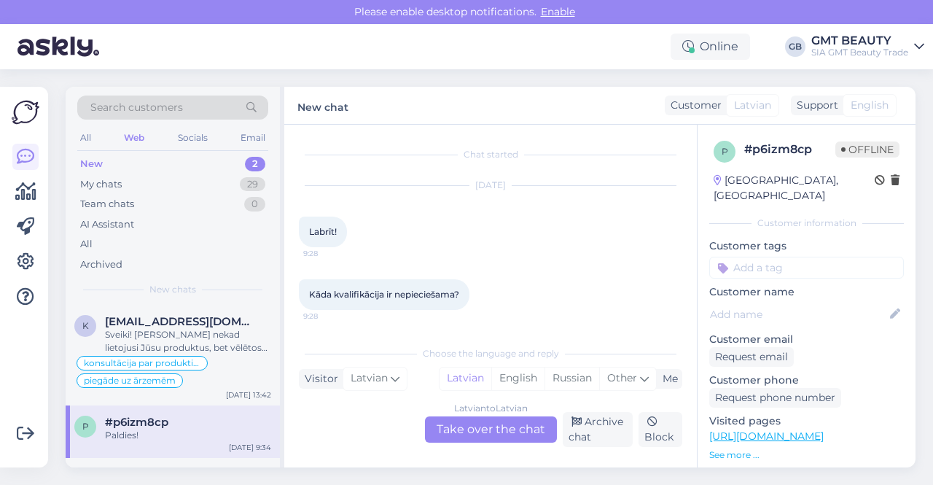
scroll to position [316, 0]
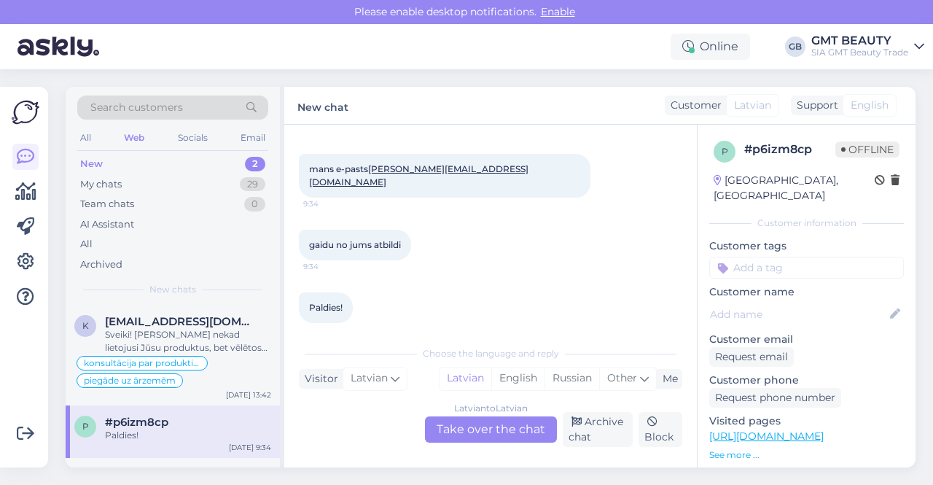
click at [105, 160] on div "New 2" at bounding box center [172, 164] width 191 height 20
click at [98, 164] on div "New" at bounding box center [91, 164] width 23 height 15
click at [181, 104] on span "Search customers" at bounding box center [136, 107] width 93 height 15
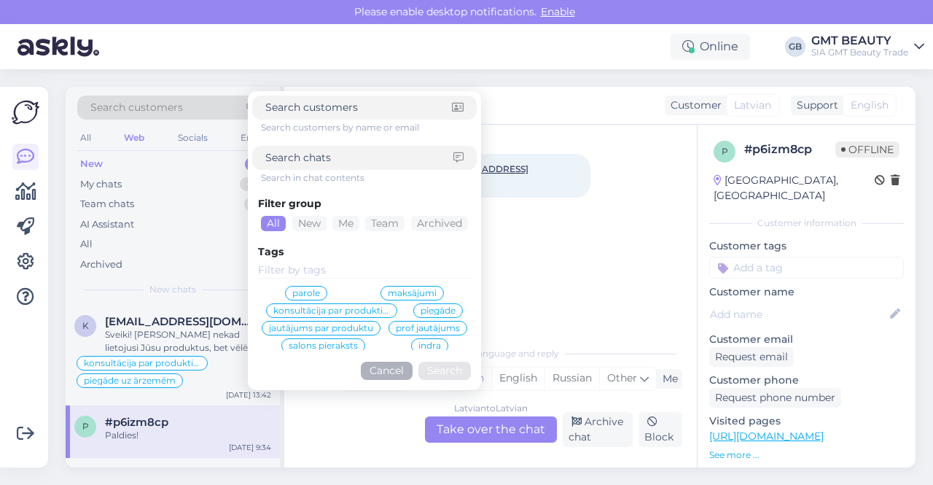
click at [588, 199] on div "mans e-pasts [PERSON_NAME][EMAIL_ADDRESS][DOMAIN_NAME] 9:34" at bounding box center [491, 176] width 384 height 76
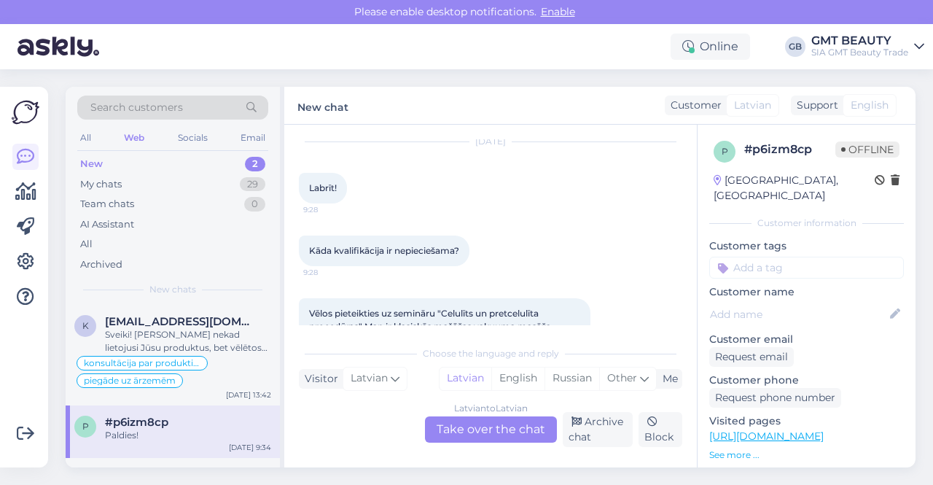
scroll to position [0, 0]
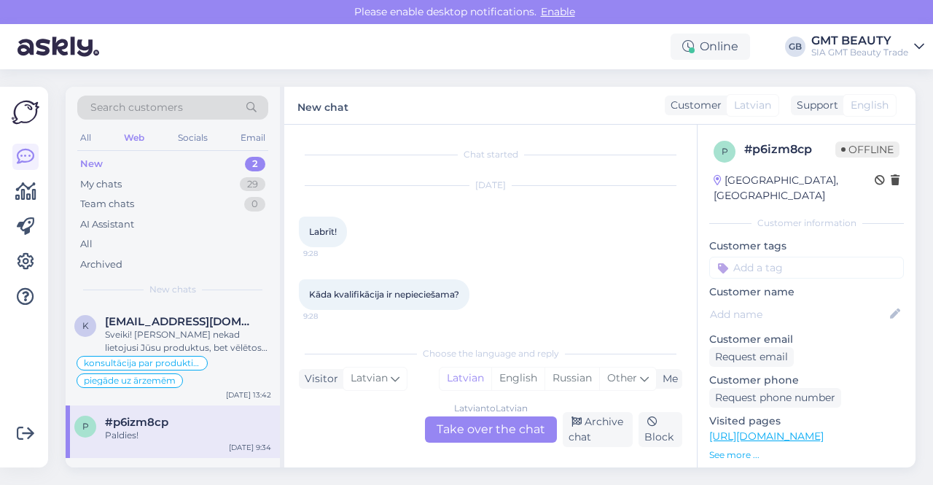
click at [114, 163] on div "New 2" at bounding box center [172, 164] width 191 height 20
click at [80, 136] on div "All" at bounding box center [85, 137] width 17 height 19
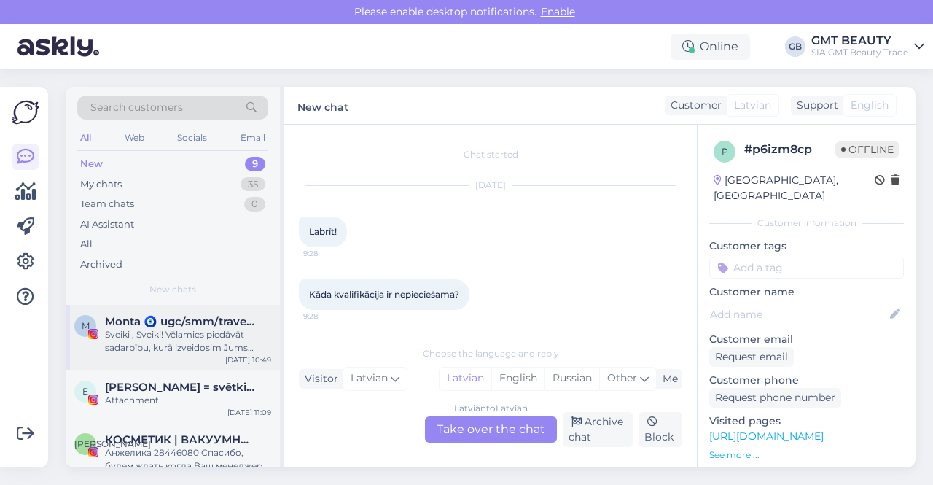
click at [209, 335] on div "Sveiki , Sveiki! Vēlamies piedāvāt sadarbību, kurā izveidosim Jums video saturu…" at bounding box center [188, 341] width 166 height 26
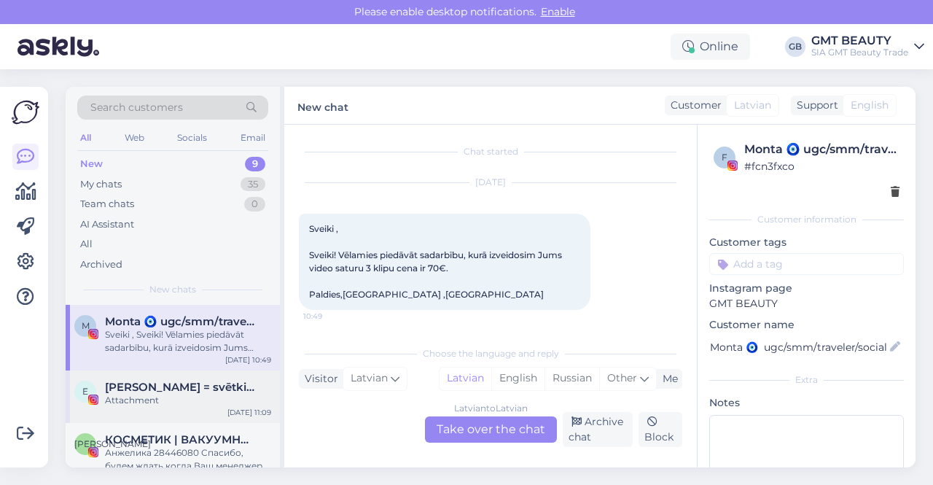
click at [152, 390] on span "[PERSON_NAME] = svētki & prakses mieram & līdzsvaram" at bounding box center [181, 387] width 152 height 13
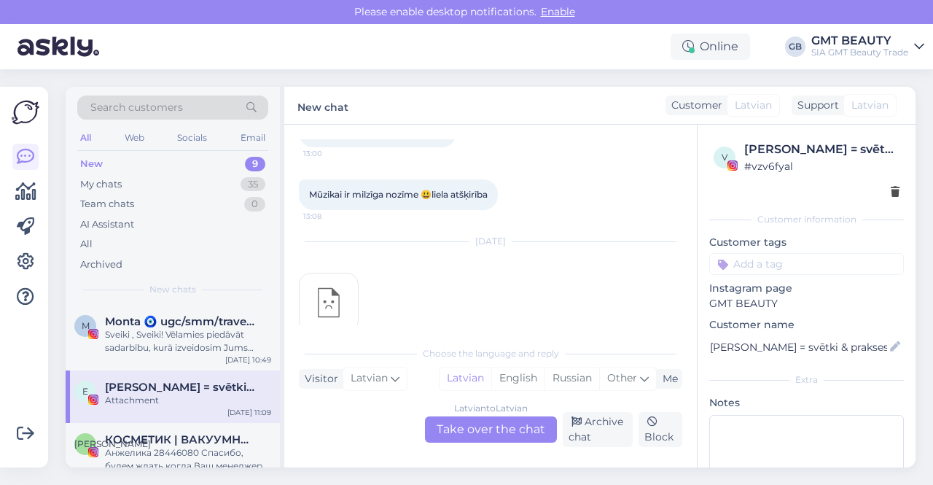
scroll to position [2675, 0]
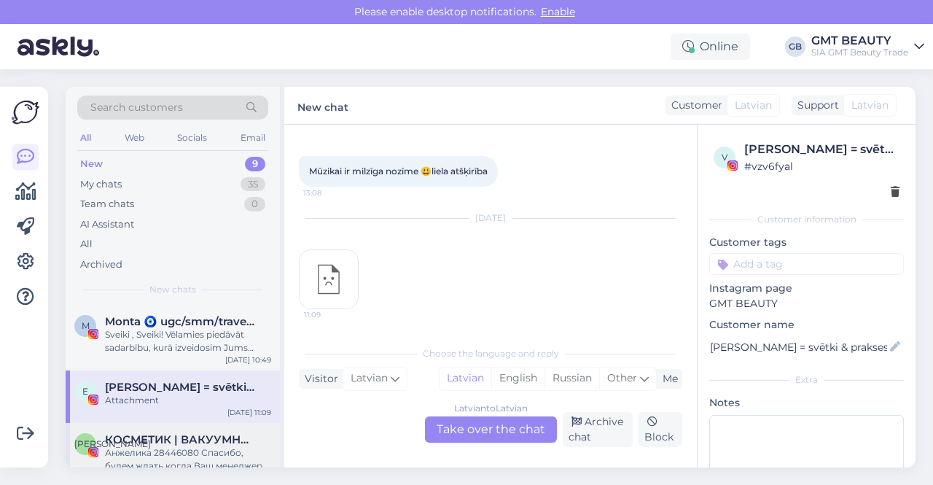
click at [167, 449] on div "Анжелика 28446080 Спасибо, будем ждать когда Ваш менеджер свяжется с нами. Хоро…" at bounding box center [188, 459] width 166 height 26
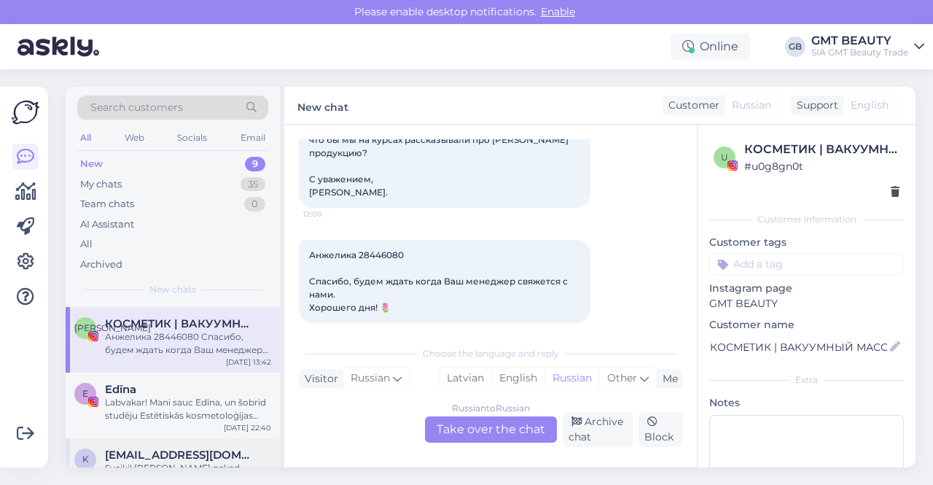
scroll to position [146, 0]
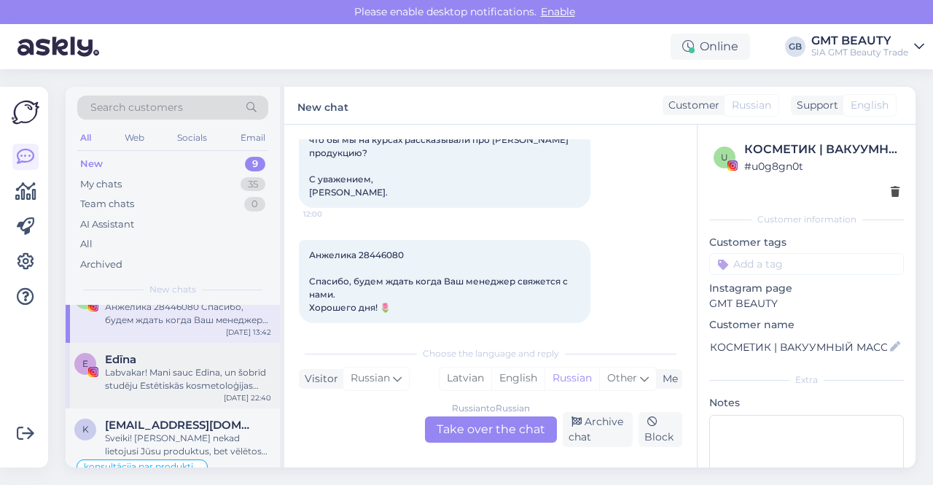
click at [174, 368] on div "Labvakar! Mani sauc Edīna, un šobrīd studēju Estētiskās kosmetoloģijas programm…" at bounding box center [188, 379] width 166 height 26
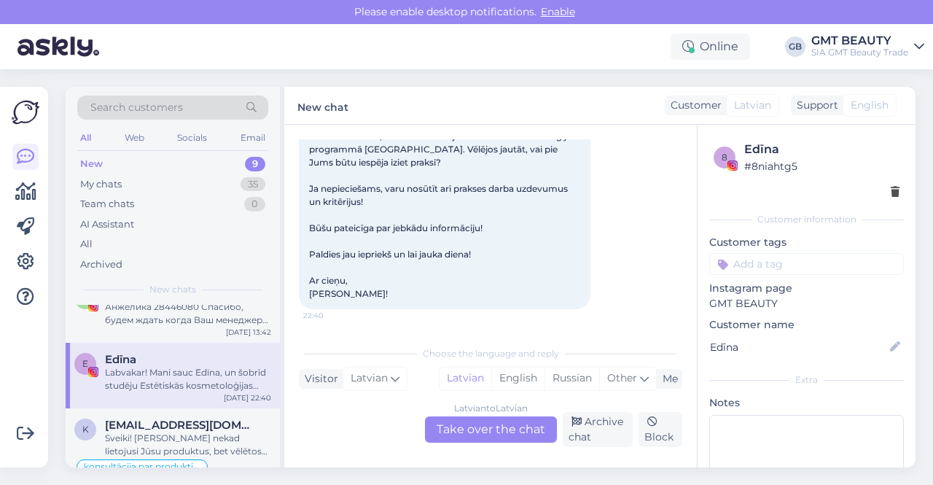
scroll to position [31, 0]
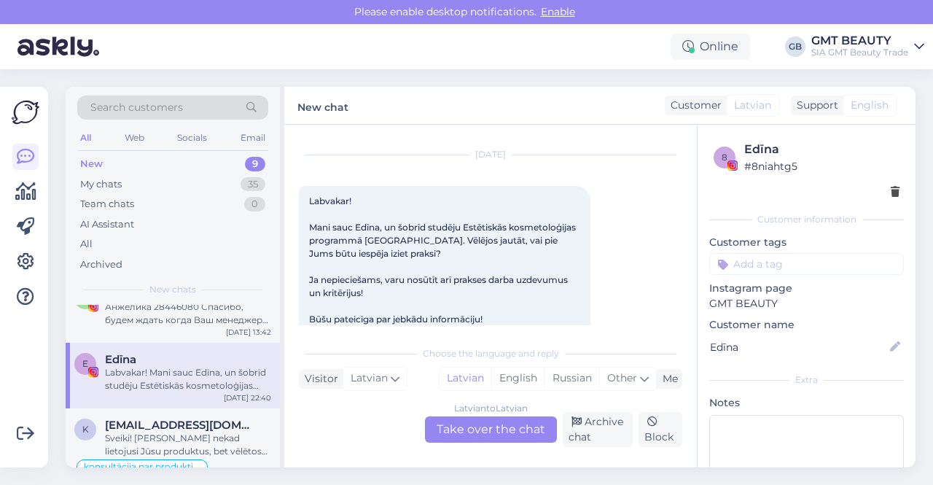
click at [98, 160] on div "New" at bounding box center [91, 164] width 23 height 15
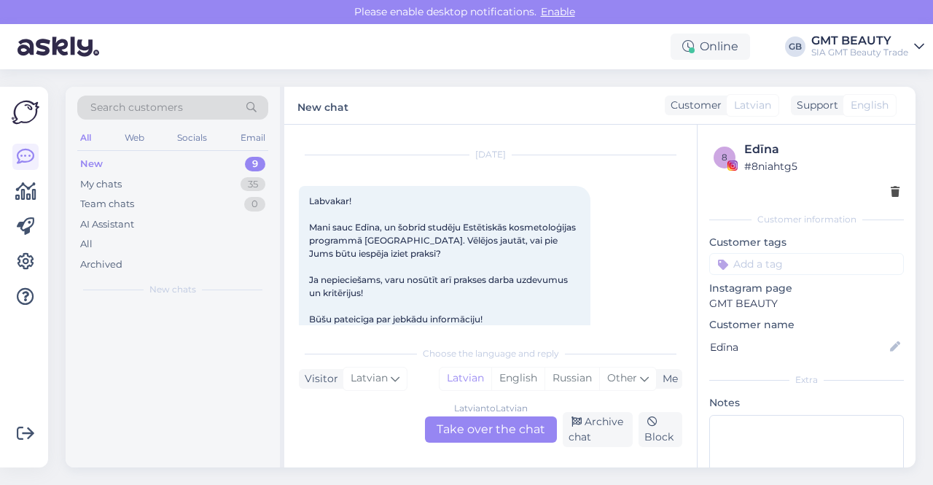
scroll to position [0, 0]
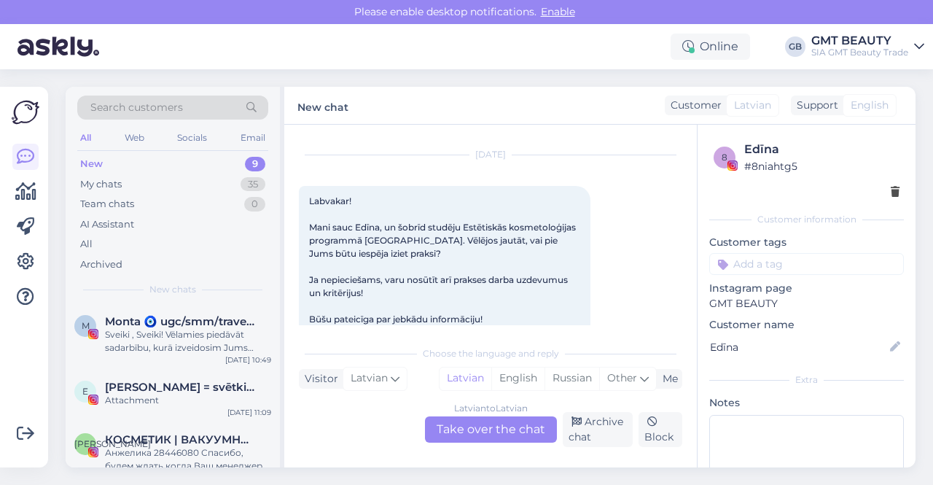
click at [89, 141] on div "All" at bounding box center [85, 137] width 17 height 19
click at [95, 161] on div "New" at bounding box center [91, 164] width 23 height 15
click at [131, 133] on div "Web" at bounding box center [135, 137] width 26 height 19
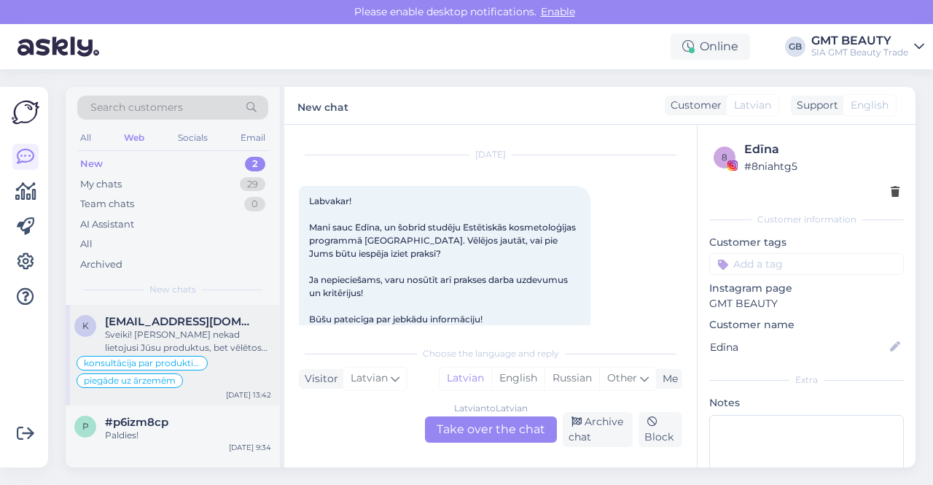
click at [136, 330] on div "Sveiki! [PERSON_NAME] nekad lietojusi Jūsu produktus, bet vēlētos iegādāties kā…" at bounding box center [188, 341] width 166 height 26
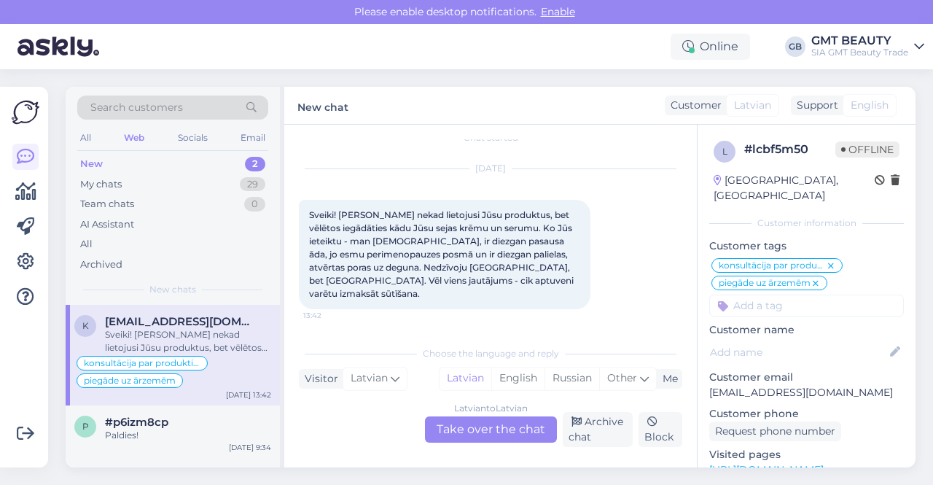
scroll to position [3, 0]
